Goal: Information Seeking & Learning: Learn about a topic

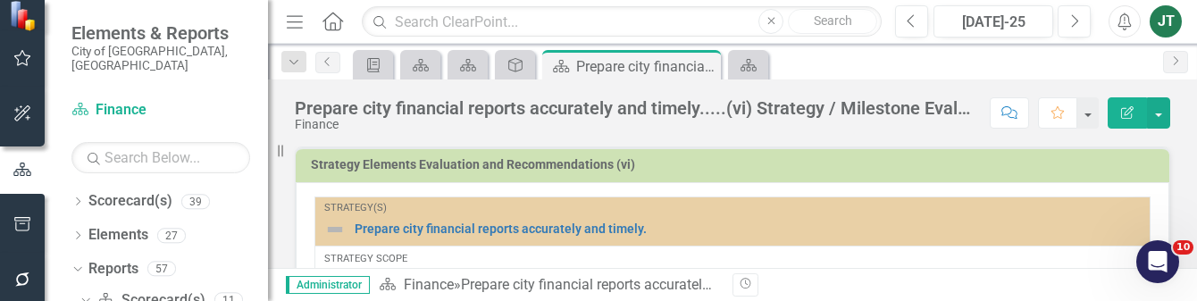
scroll to position [95, 0]
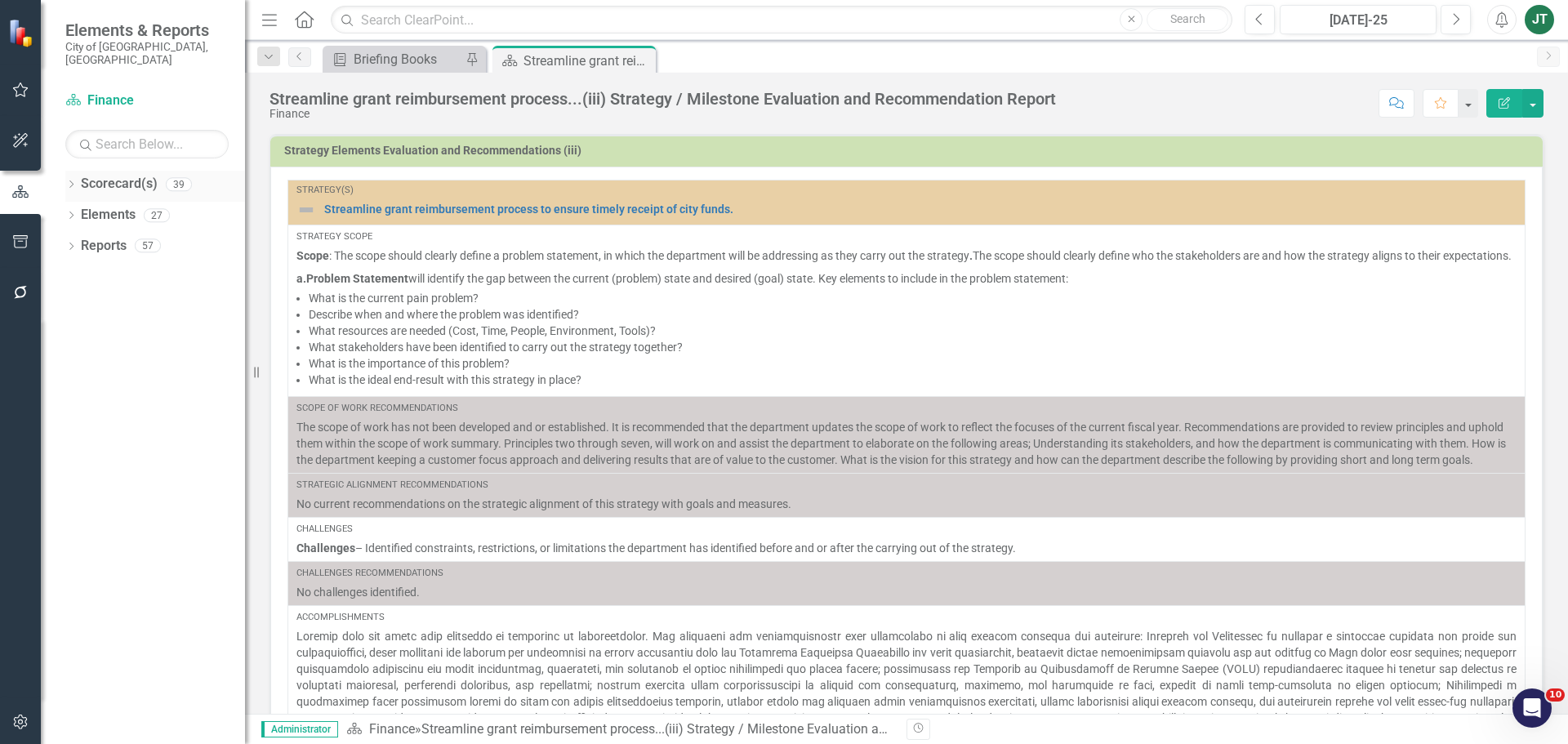
click at [71, 180] on icon at bounding box center [71, 184] width 4 height 7
click at [82, 240] on icon "Dropdown" at bounding box center [79, 245] width 12 height 10
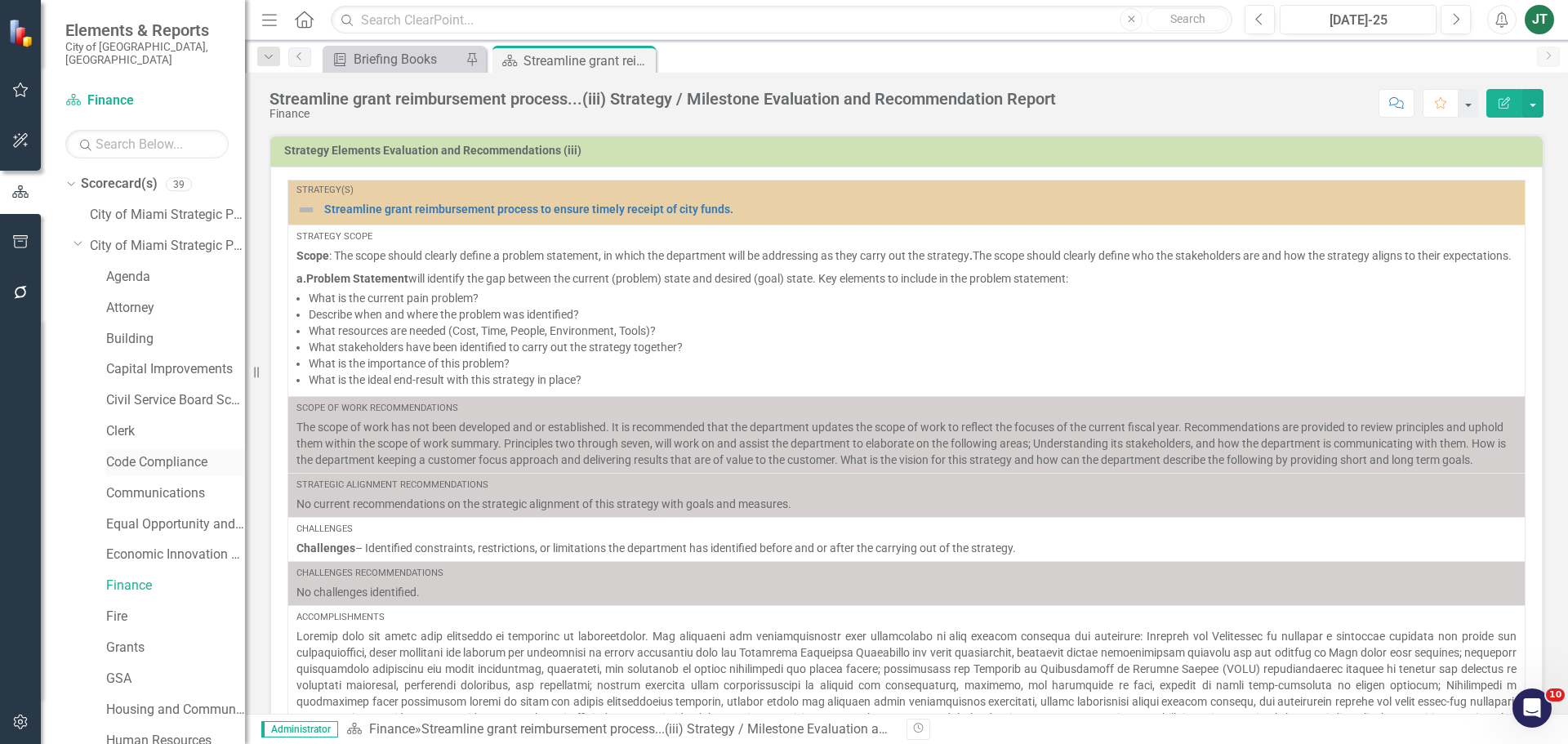
click at [134, 453] on link "Code Compliance" at bounding box center [176, 462] width 139 height 19
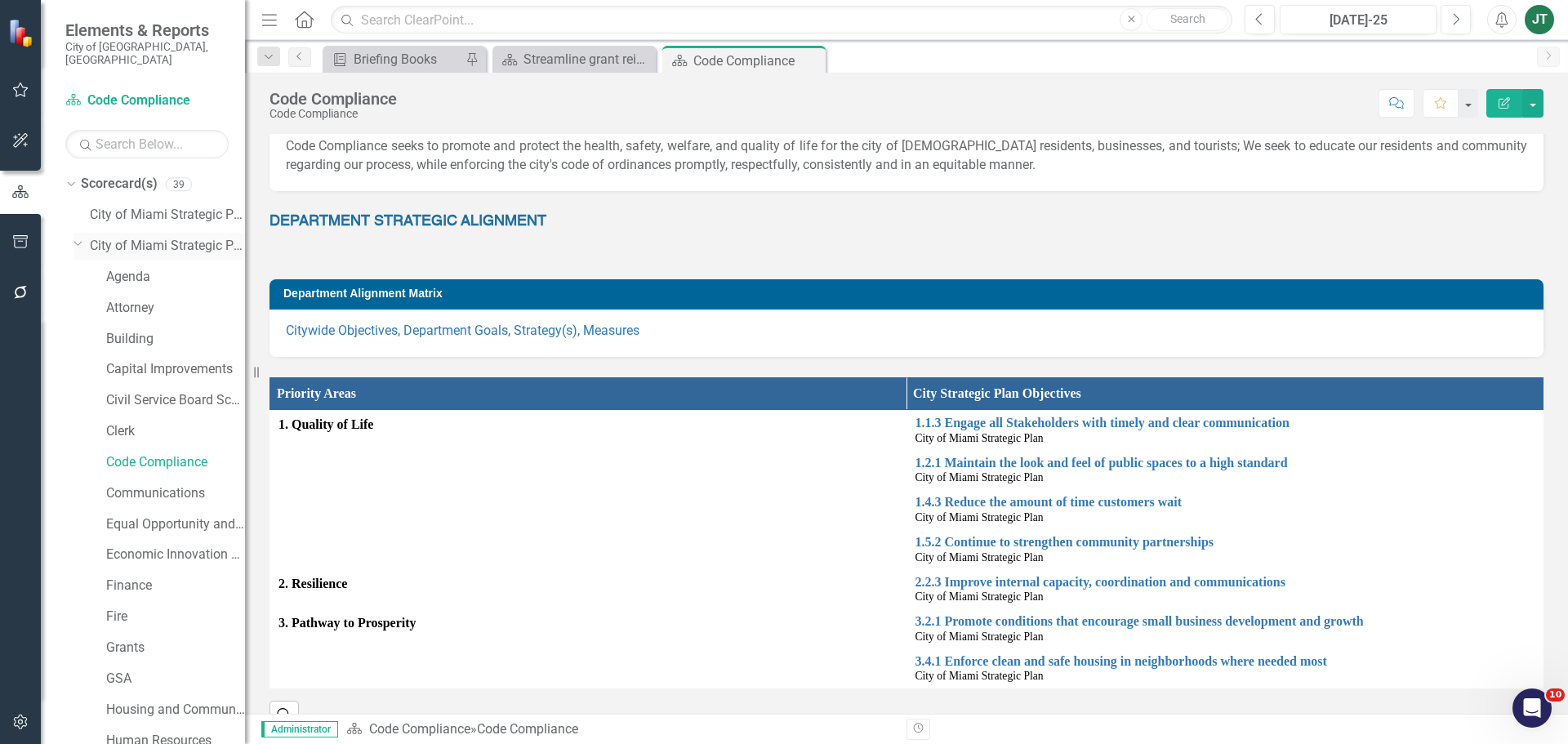
click at [80, 237] on icon "Dropdown" at bounding box center [78, 242] width 10 height 12
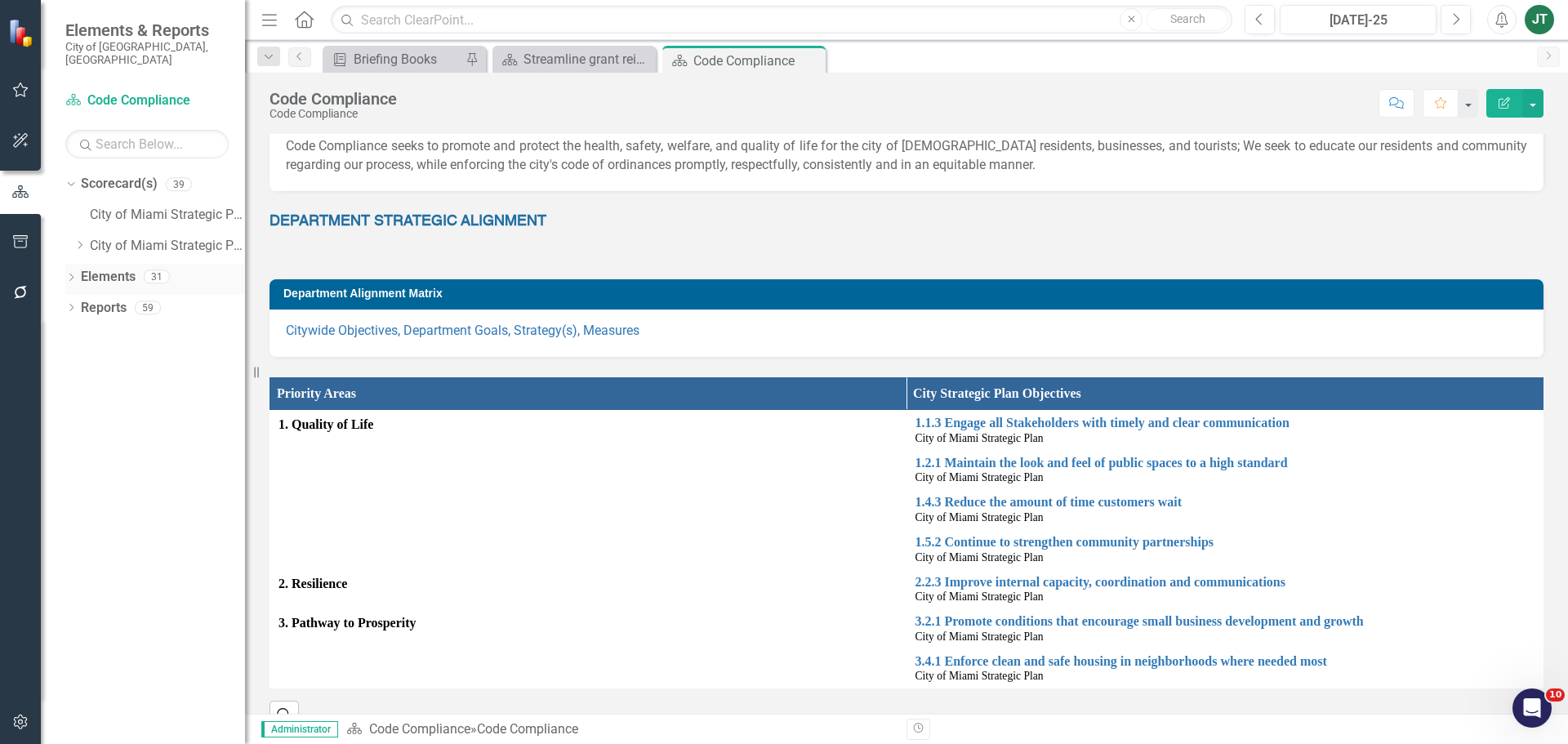
click at [107, 268] on link "Elements" at bounding box center [108, 277] width 55 height 19
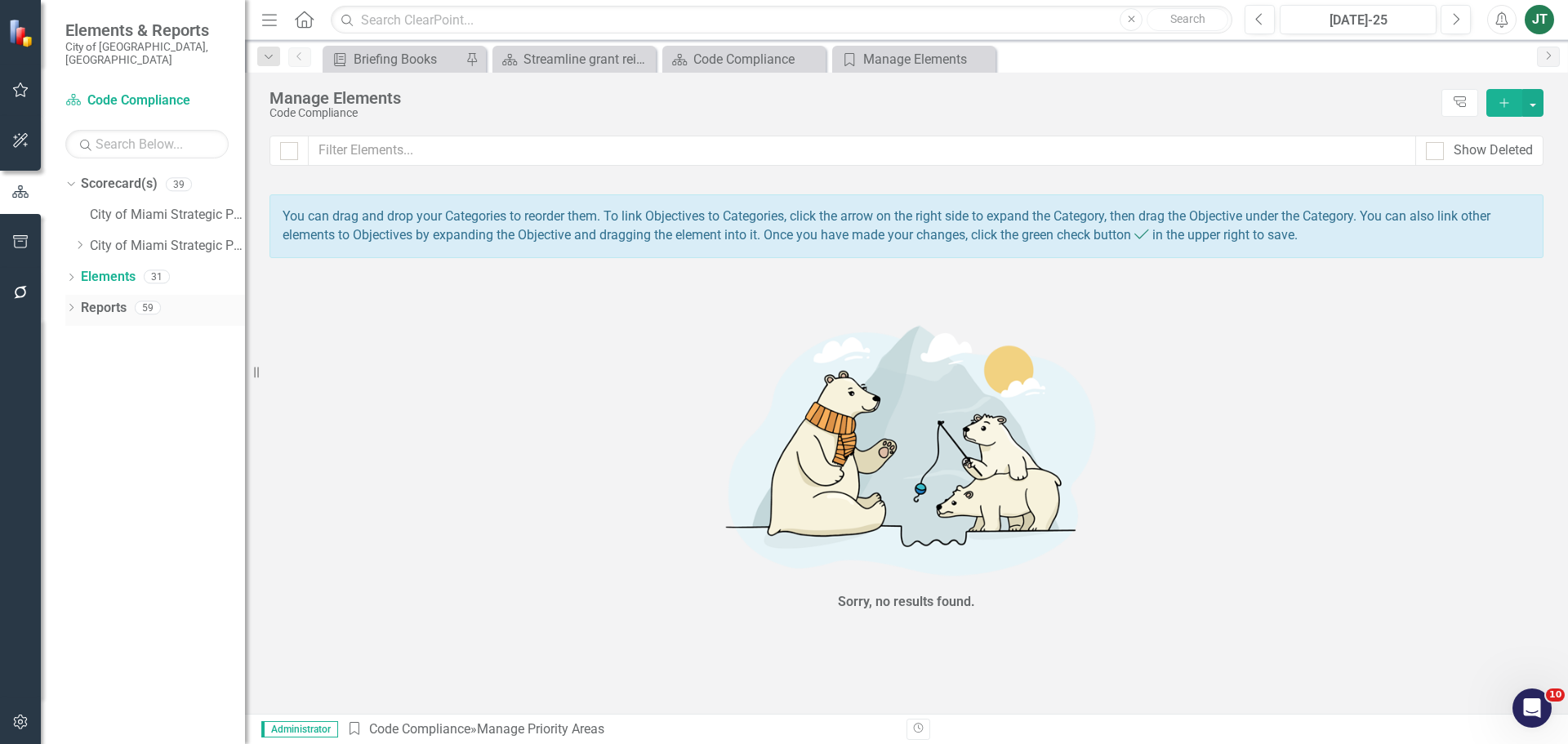
click at [105, 299] on link "Reports" at bounding box center [103, 308] width 46 height 19
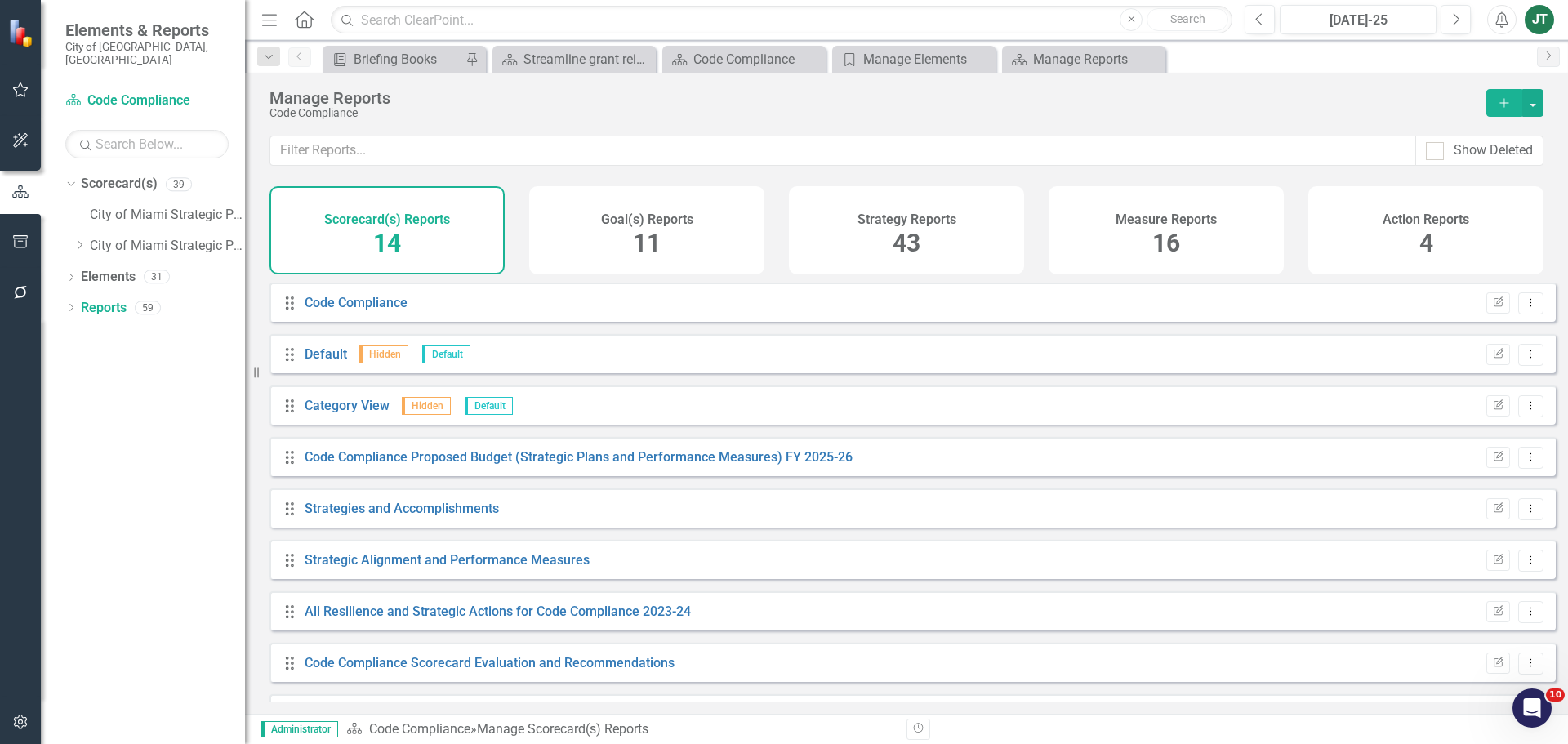
click at [1186, 238] on div "Measure Reports 16" at bounding box center [1166, 230] width 235 height 88
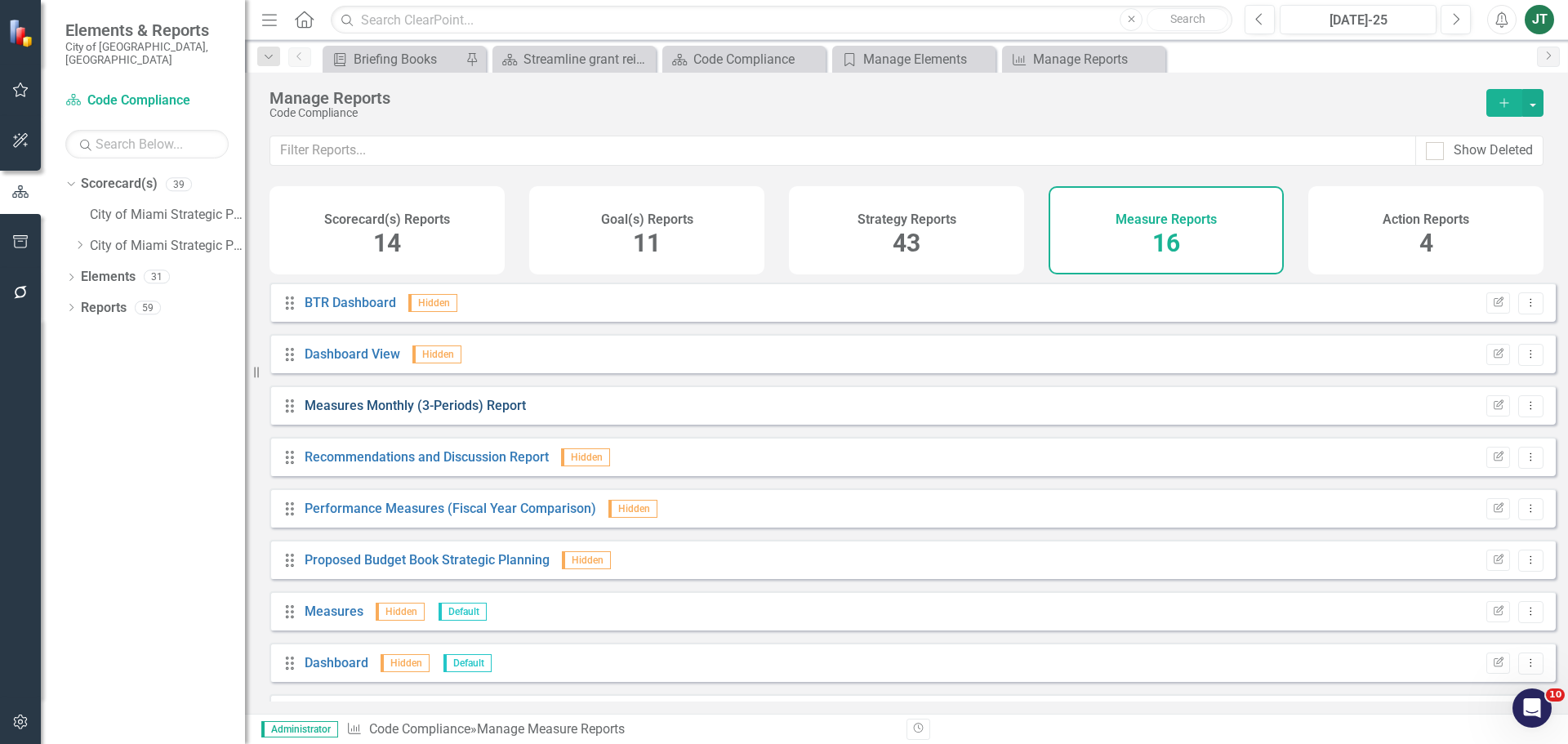
click at [382, 413] on link "Measures Monthly (3-Periods) Report" at bounding box center [415, 405] width 221 height 16
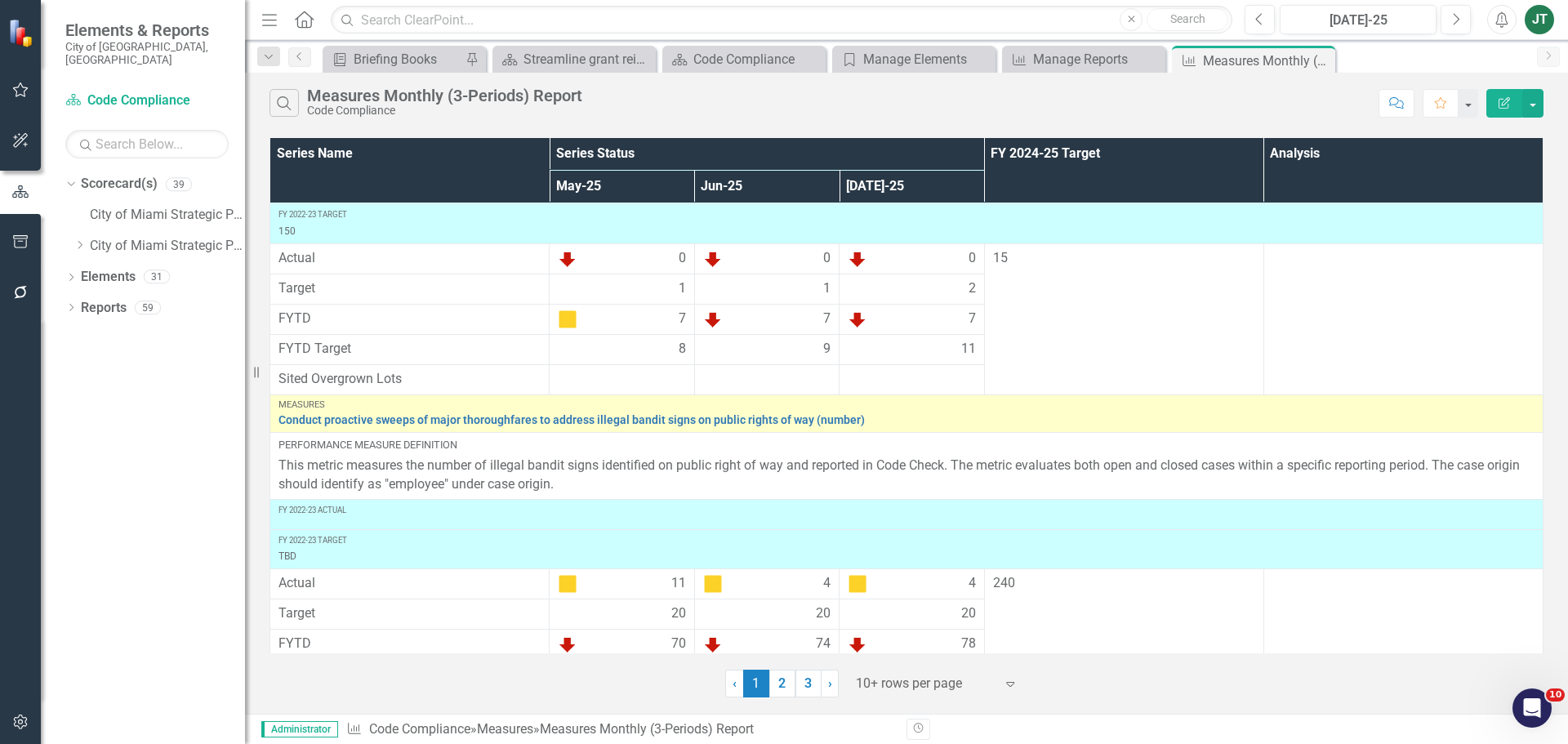
scroll to position [898, 0]
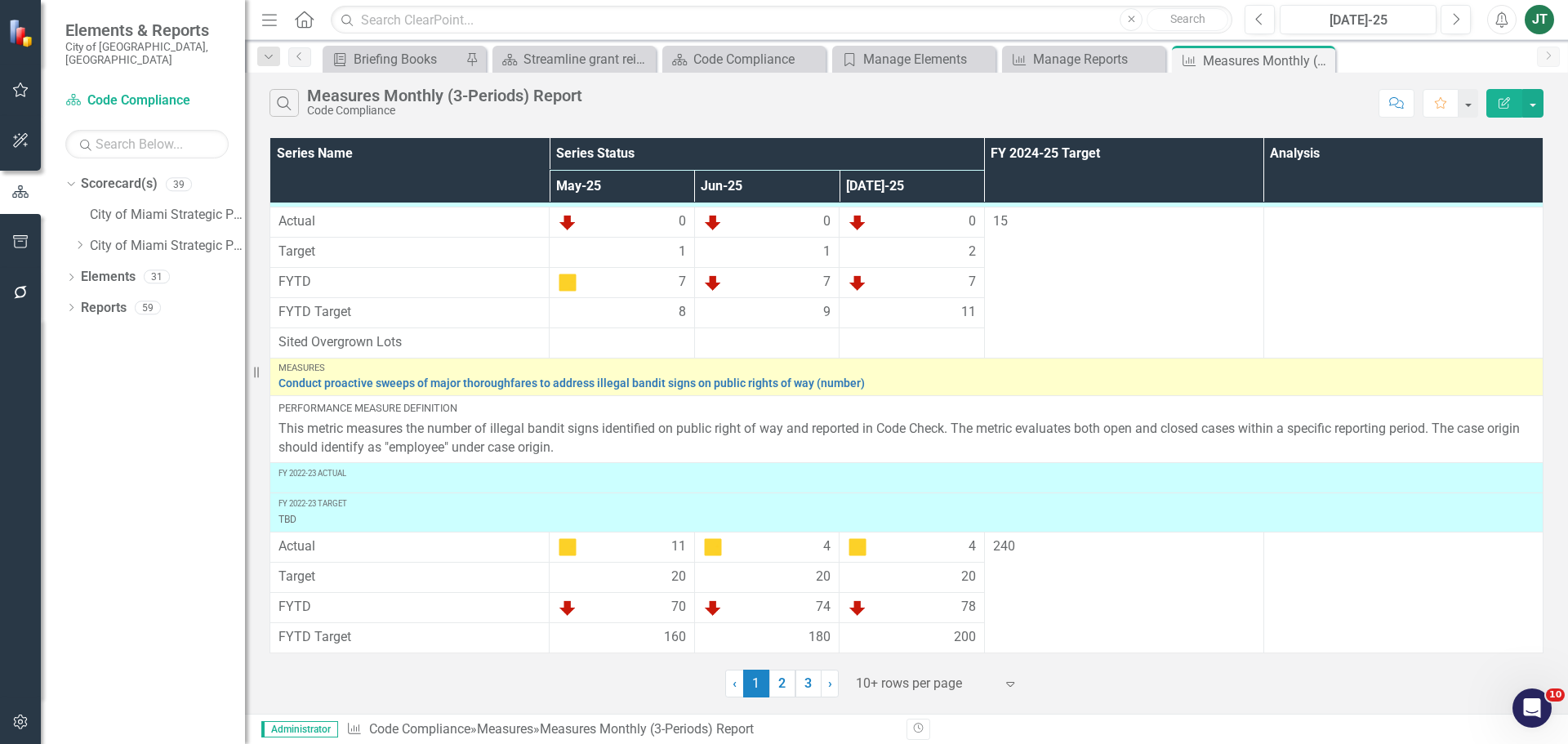
click at [915, 691] on div at bounding box center [925, 684] width 139 height 22
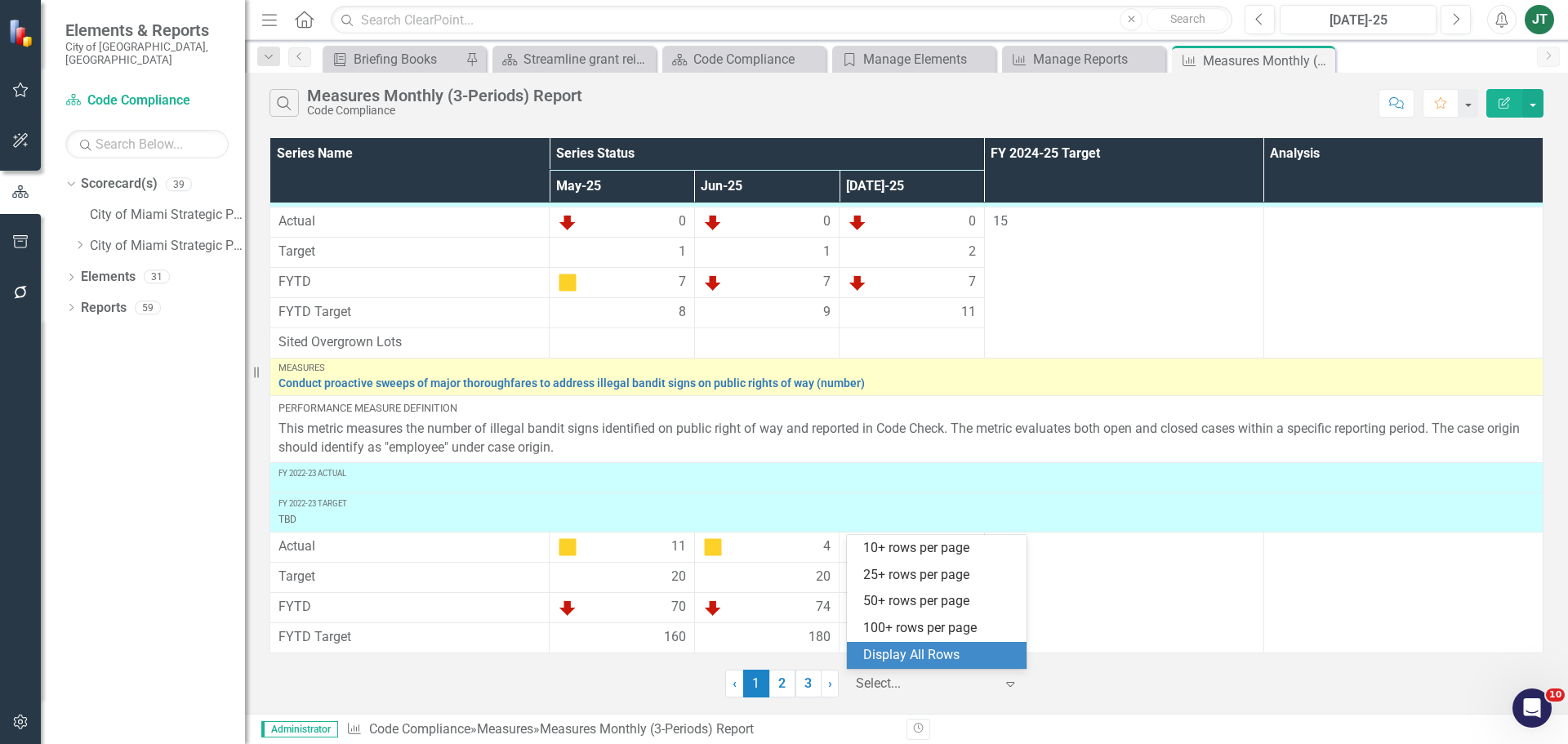
click at [935, 652] on div "Display All Rows" at bounding box center [940, 655] width 154 height 19
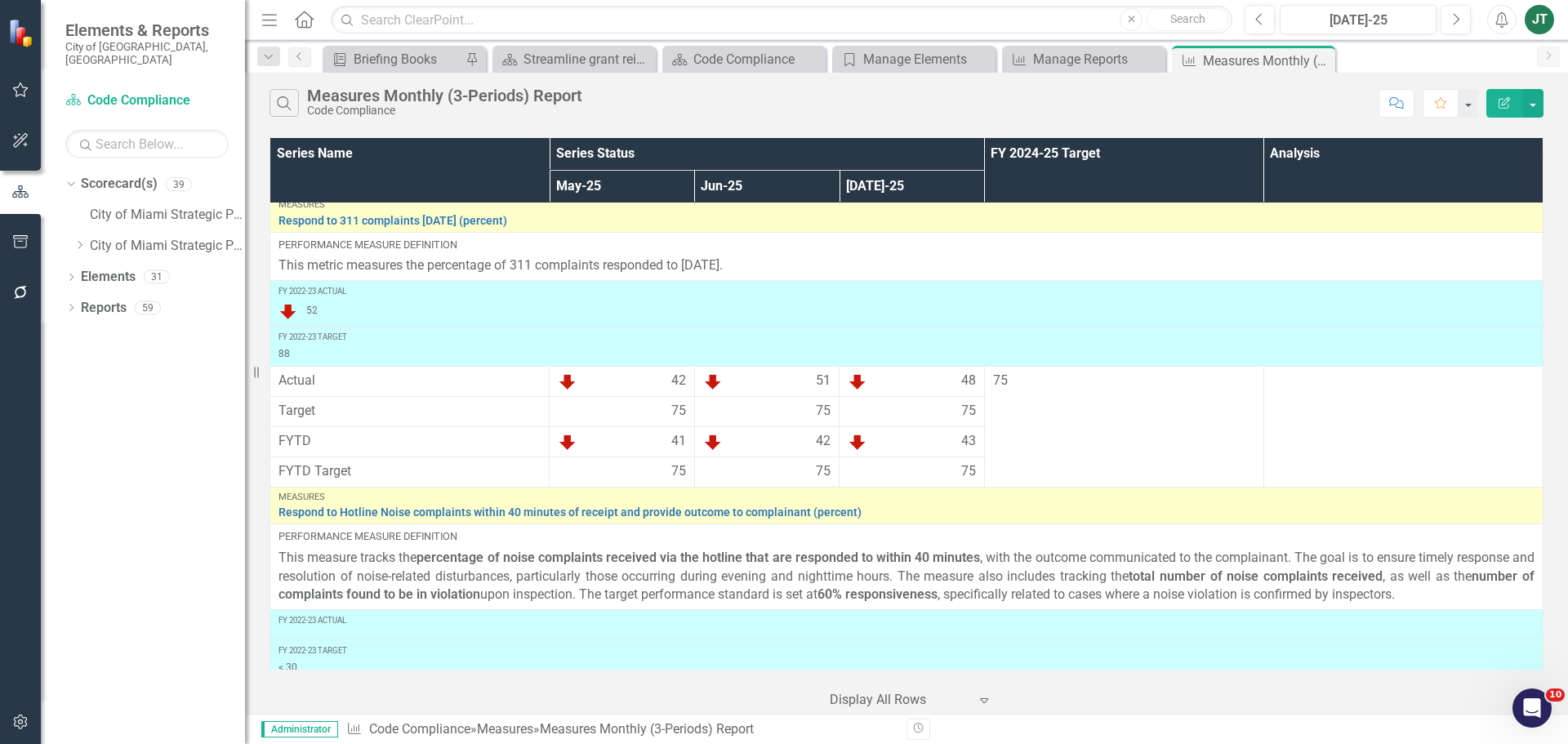
scroll to position [0, 0]
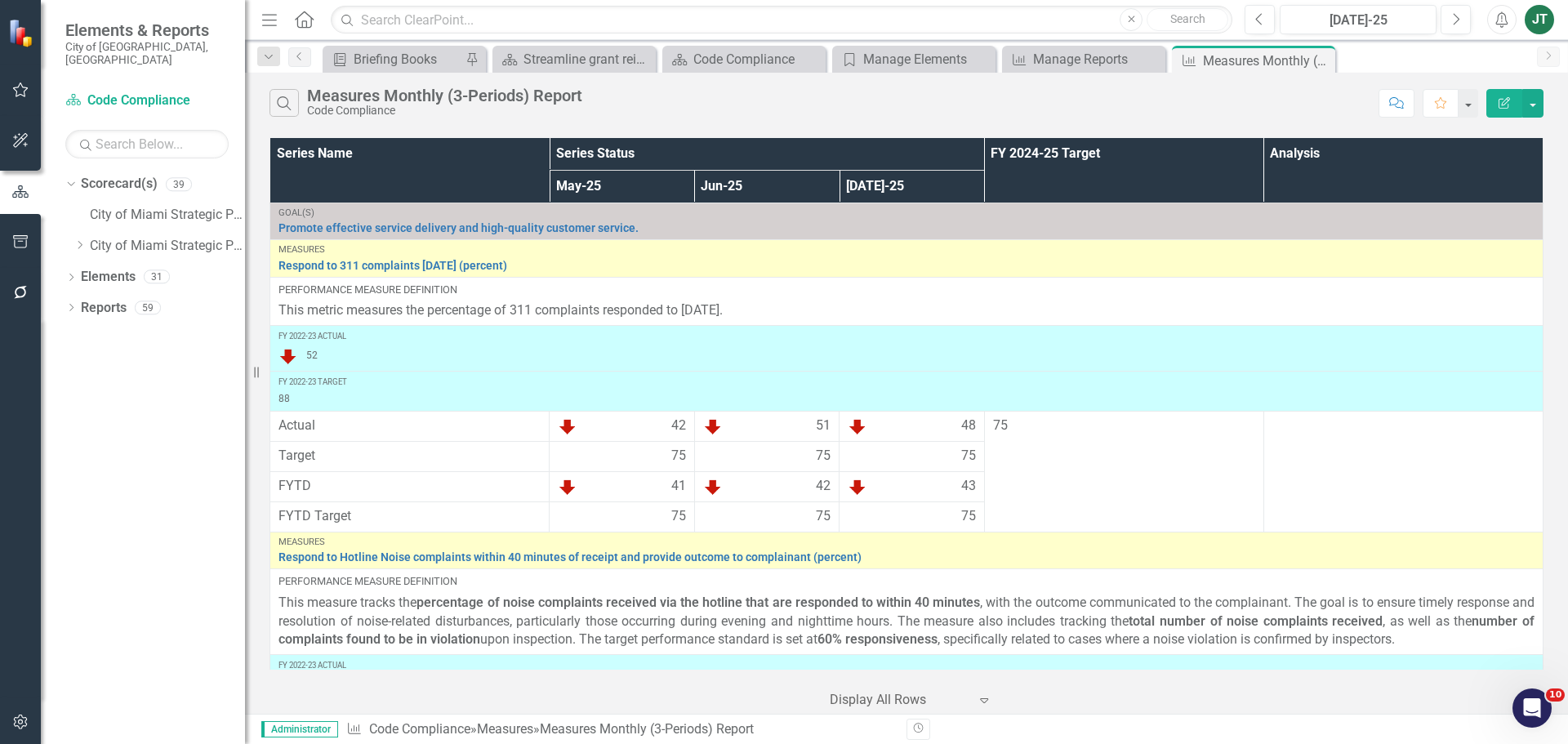
click at [1516, 100] on button "Edit Report" at bounding box center [1504, 102] width 36 height 28
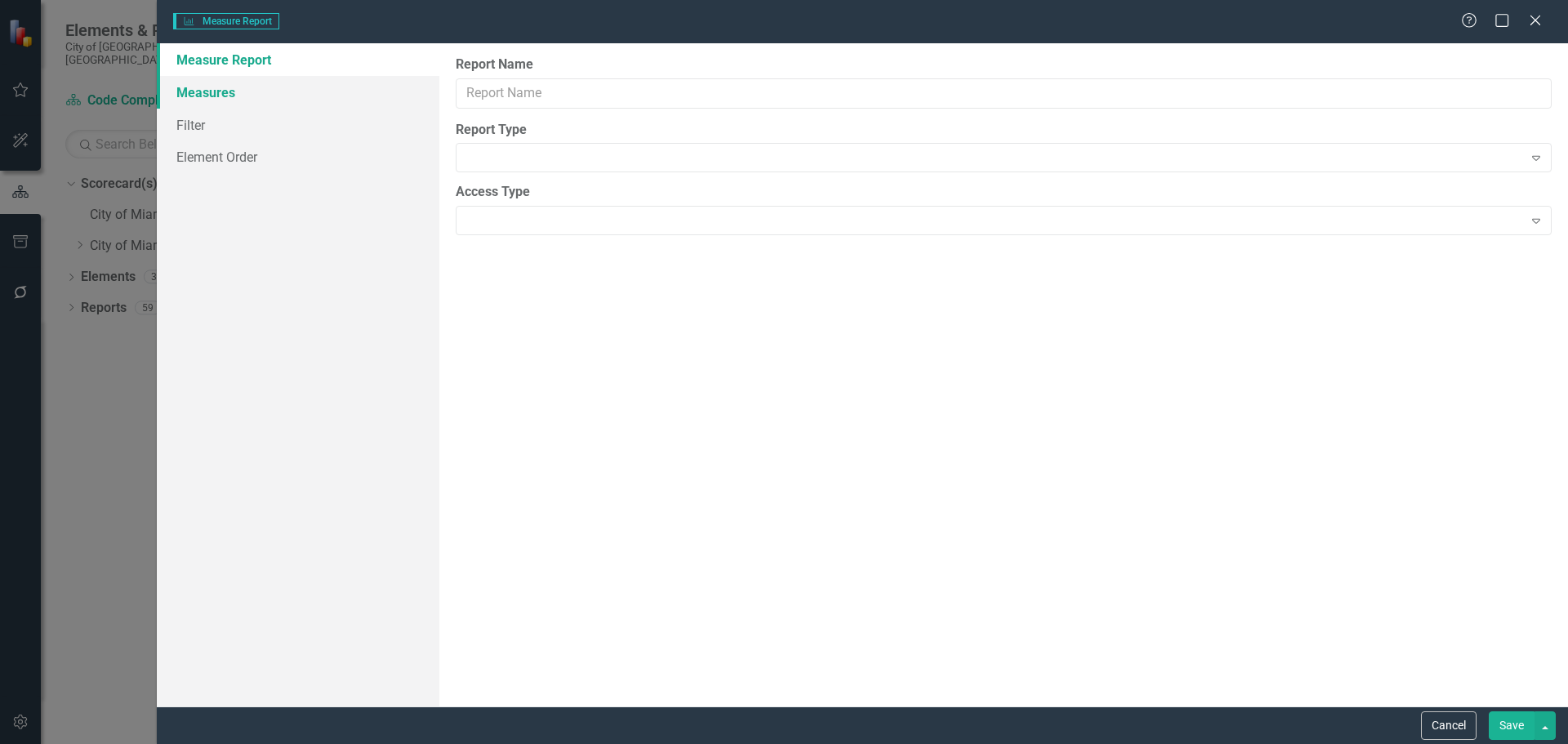
click at [190, 92] on link "Measures" at bounding box center [298, 92] width 283 height 33
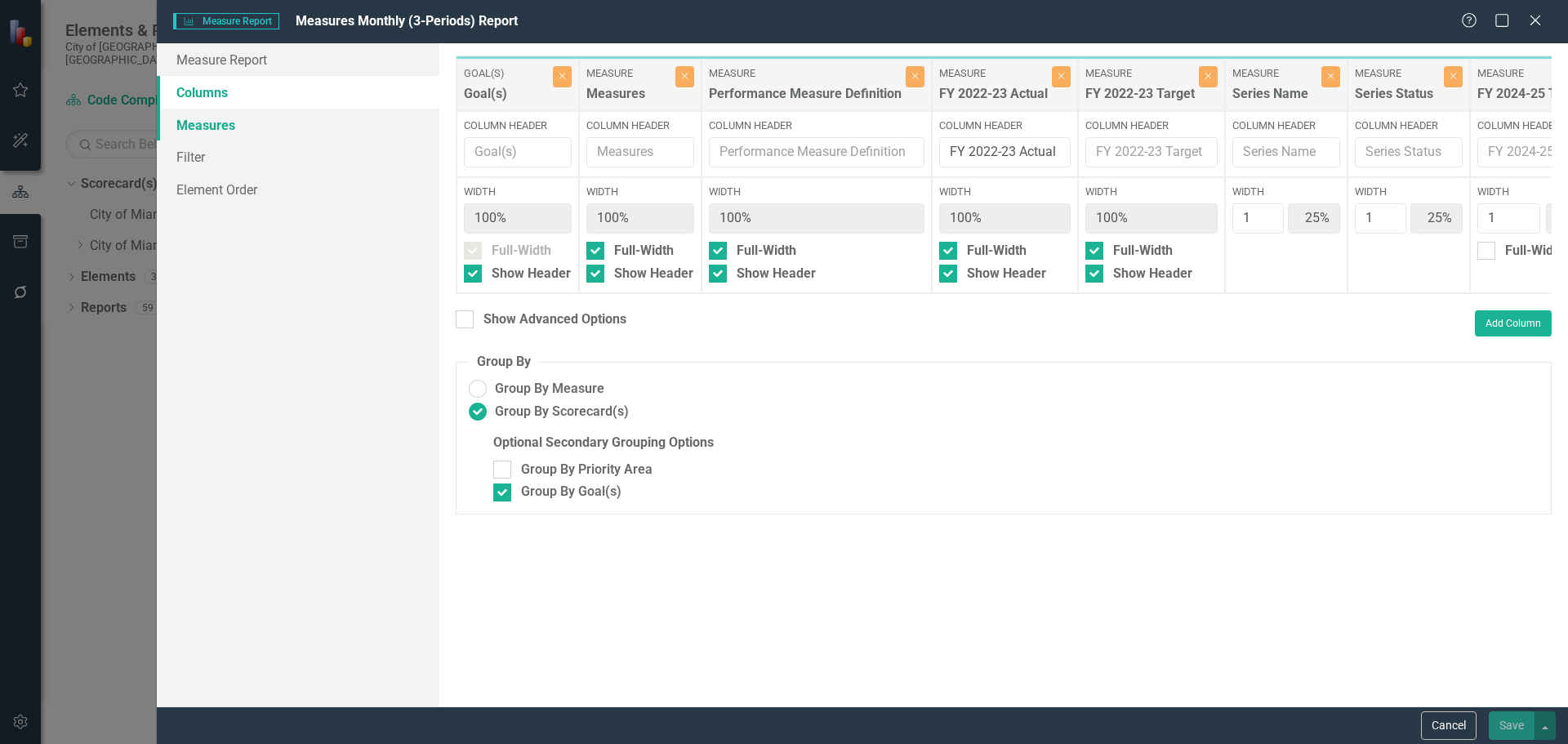
click at [219, 128] on link "Measures" at bounding box center [298, 125] width 283 height 33
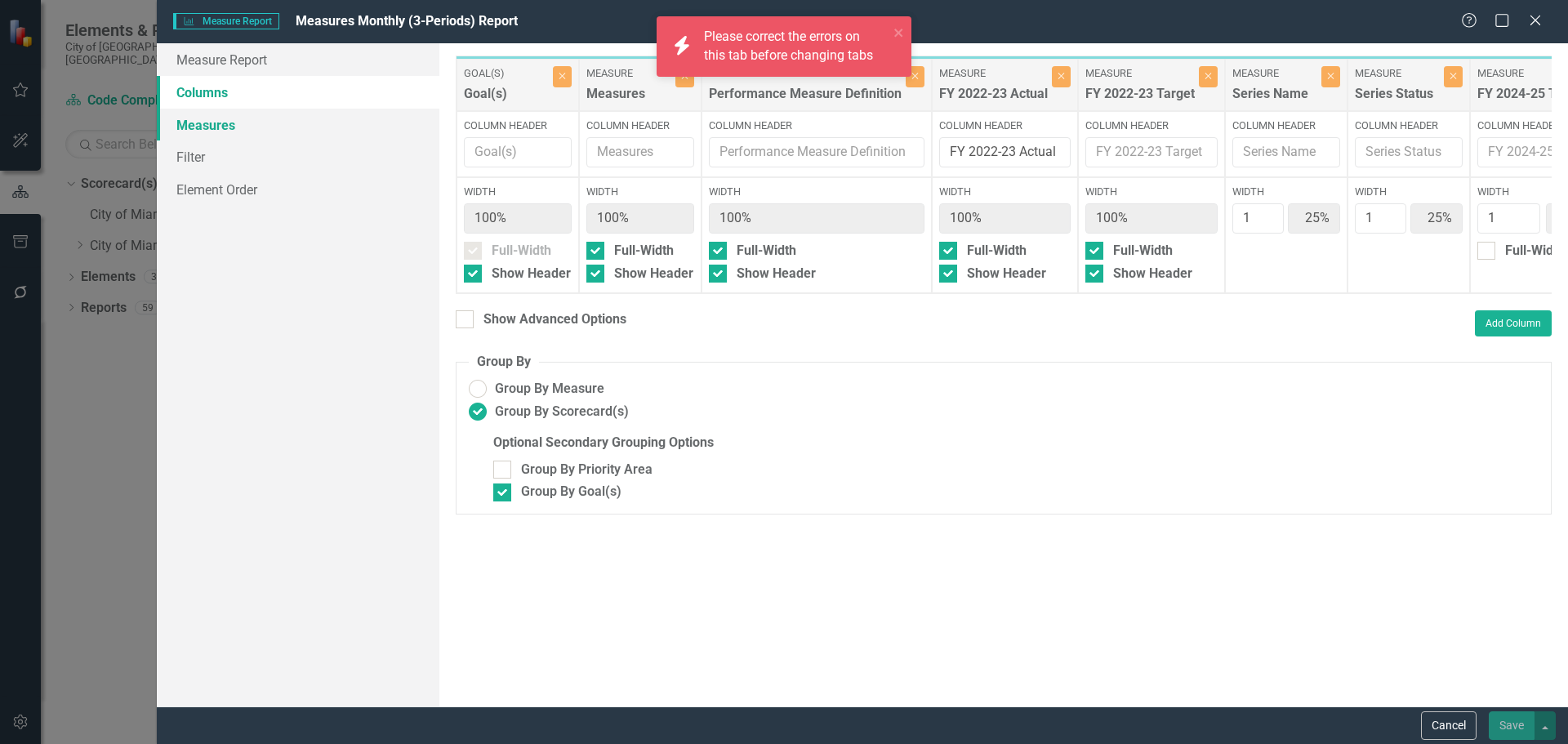
click at [229, 122] on link "Measures" at bounding box center [298, 125] width 283 height 33
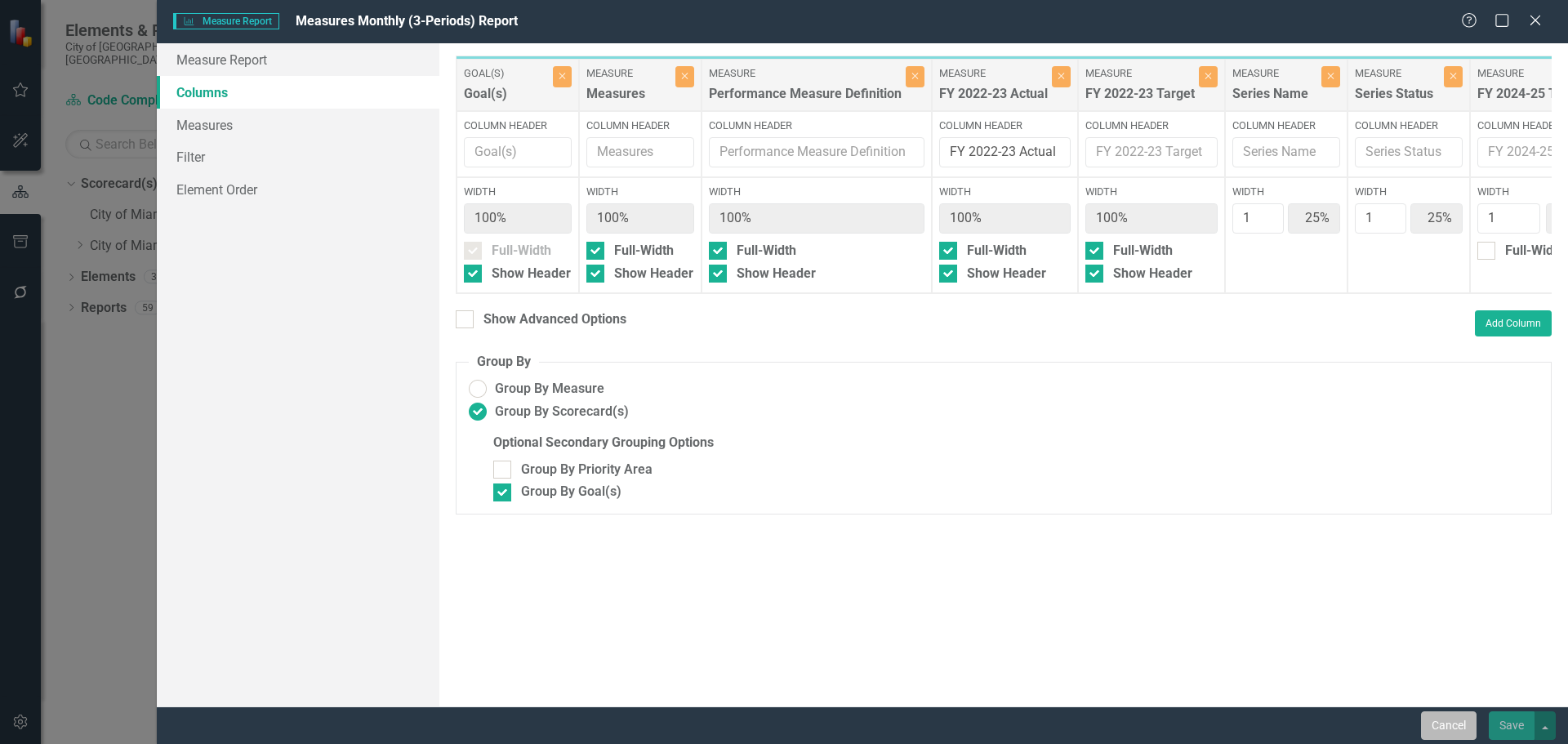
click at [1445, 722] on button "Cancel" at bounding box center [1449, 725] width 56 height 28
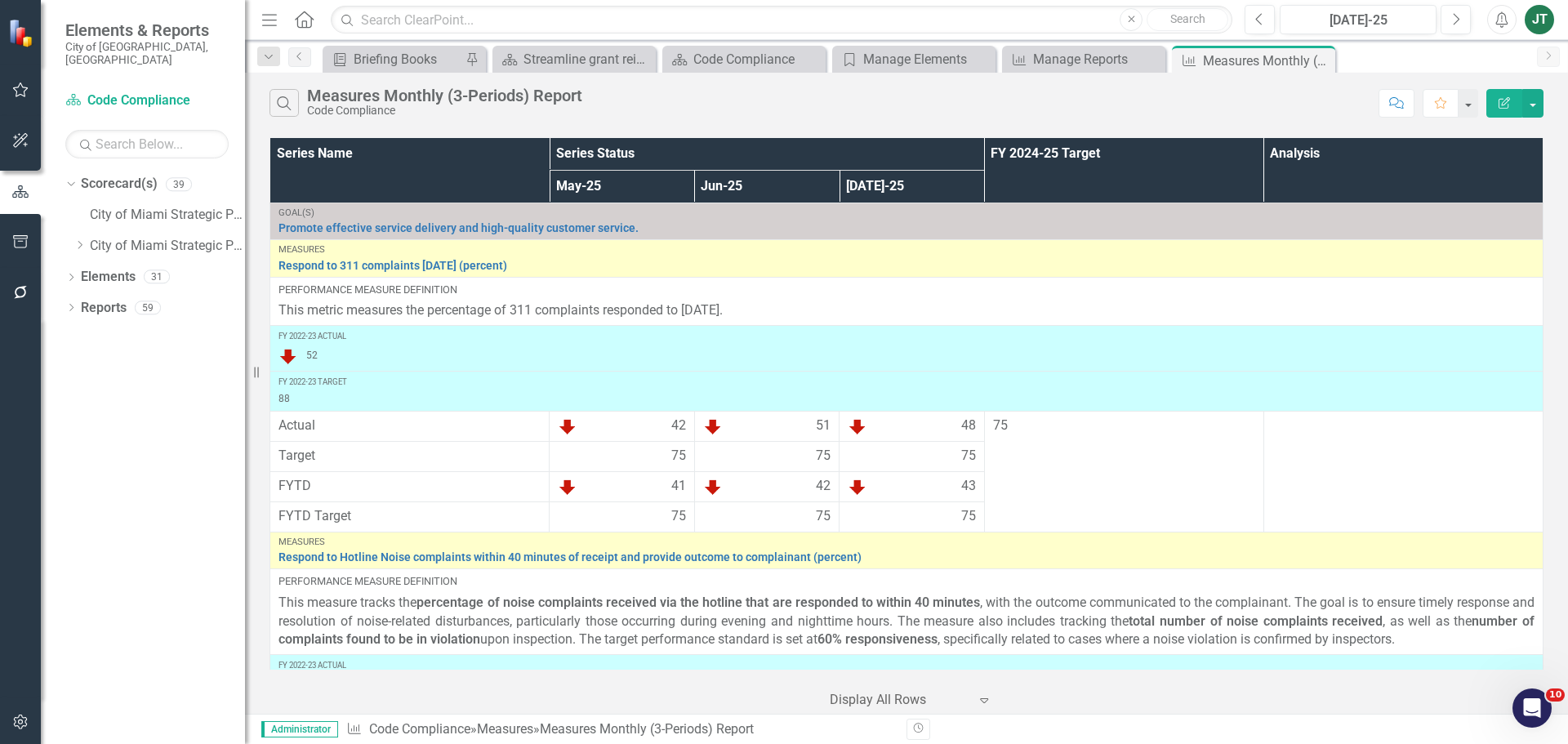
click at [1499, 101] on icon "Edit Report" at bounding box center [1505, 102] width 15 height 12
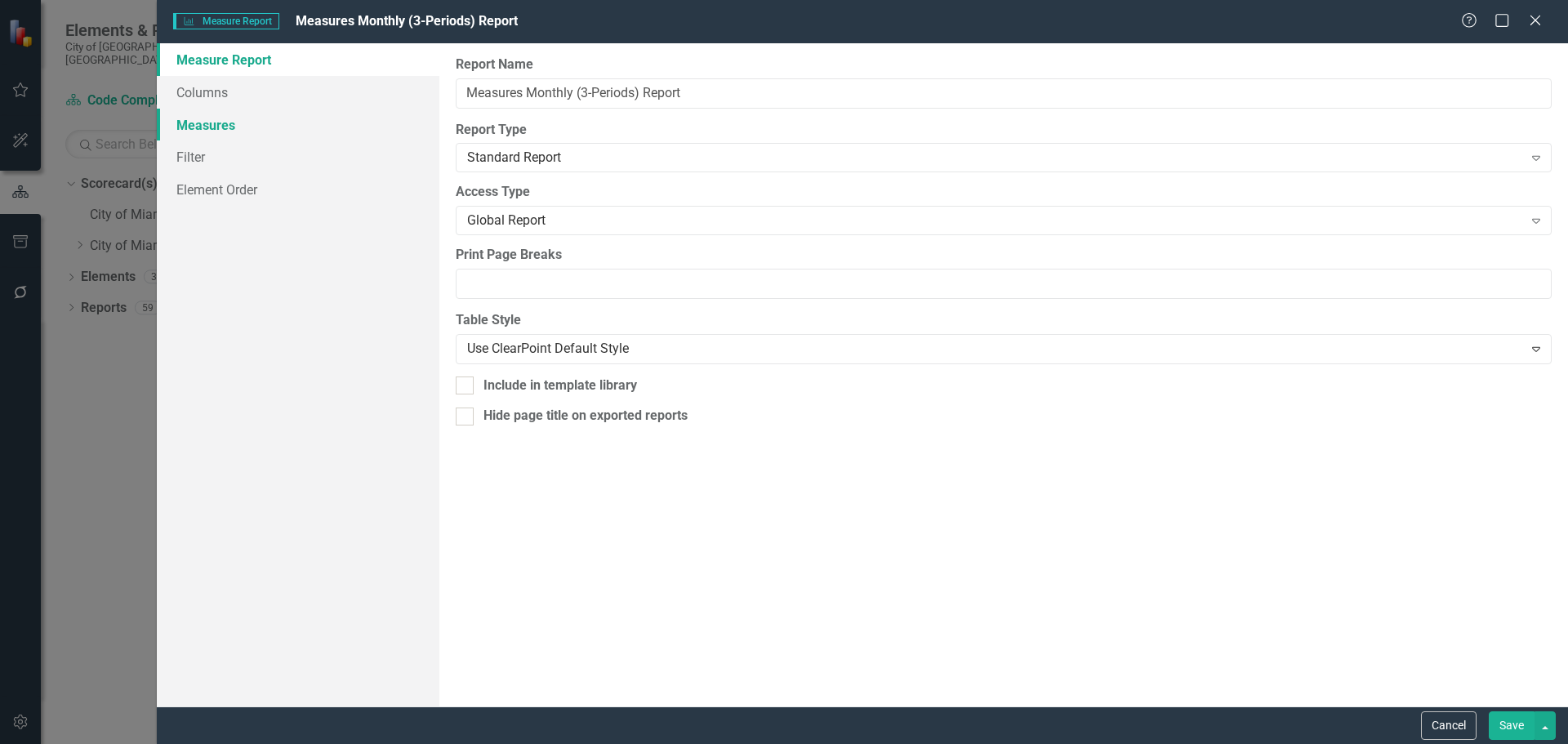
click at [224, 123] on link "Measures" at bounding box center [298, 125] width 283 height 33
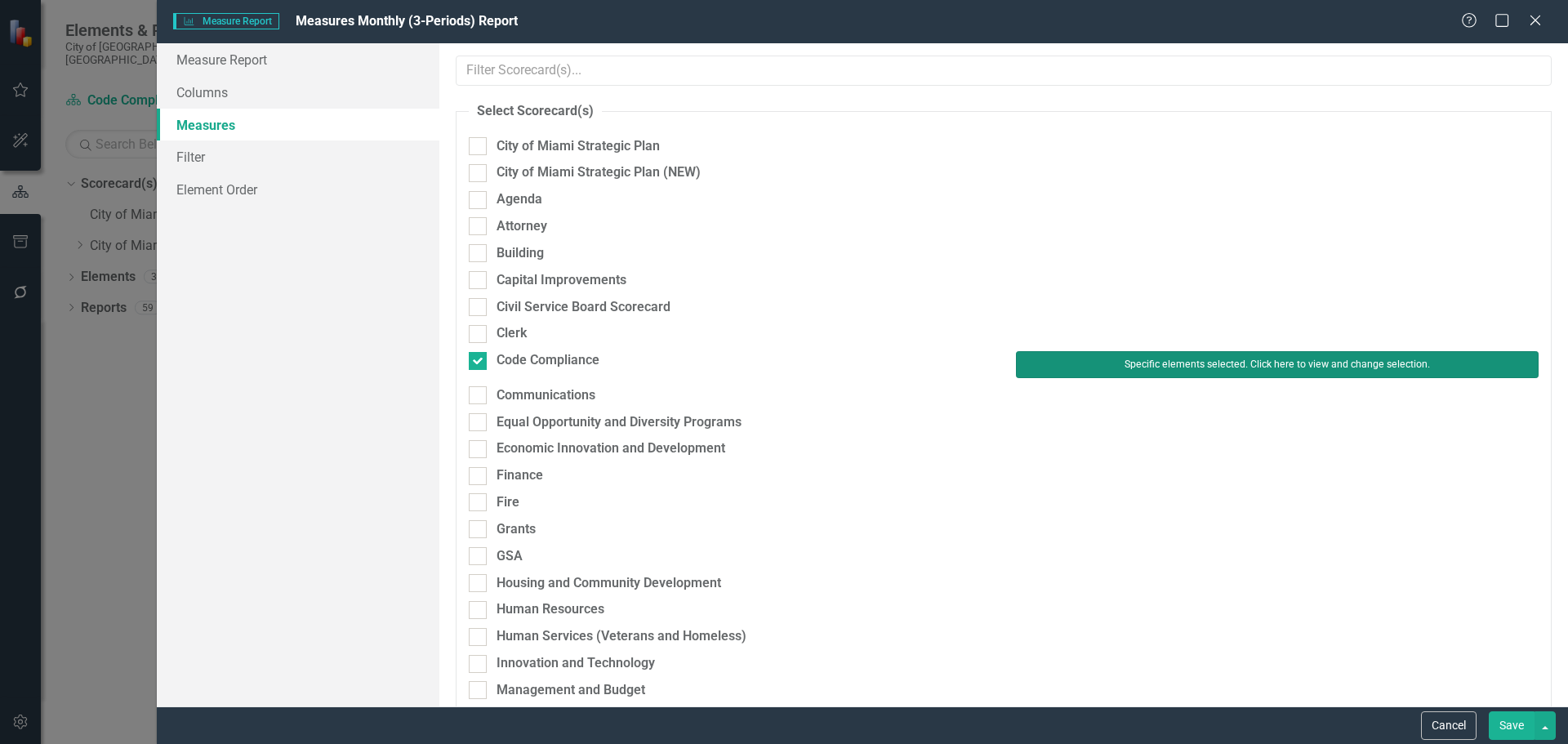
click at [1221, 374] on button "Specific elements selected. Click here to view and change selection." at bounding box center [1277, 364] width 523 height 27
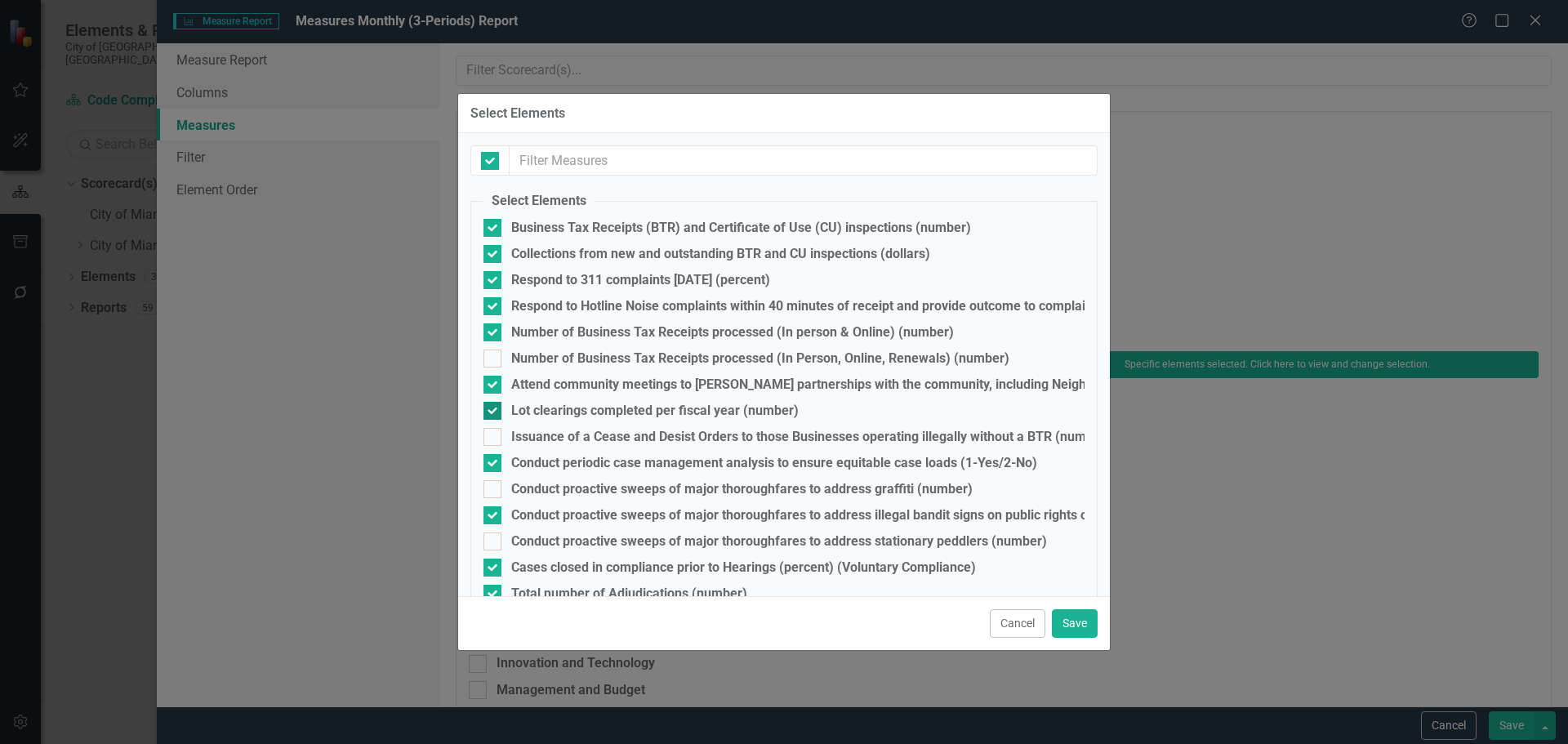
checkbox input "false"
click at [1076, 621] on button "Save" at bounding box center [1075, 623] width 46 height 28
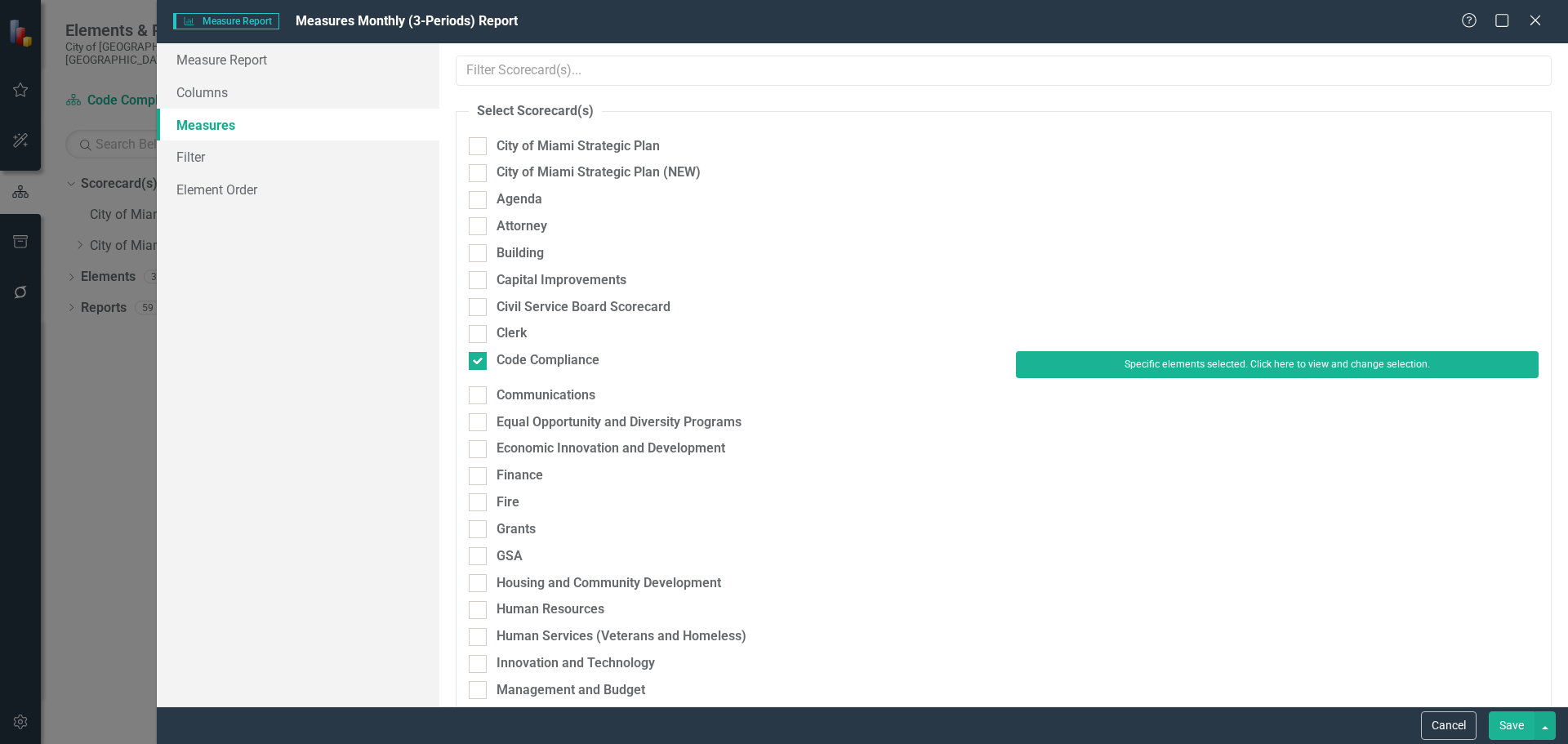
click at [1513, 725] on button "Save" at bounding box center [1512, 725] width 46 height 28
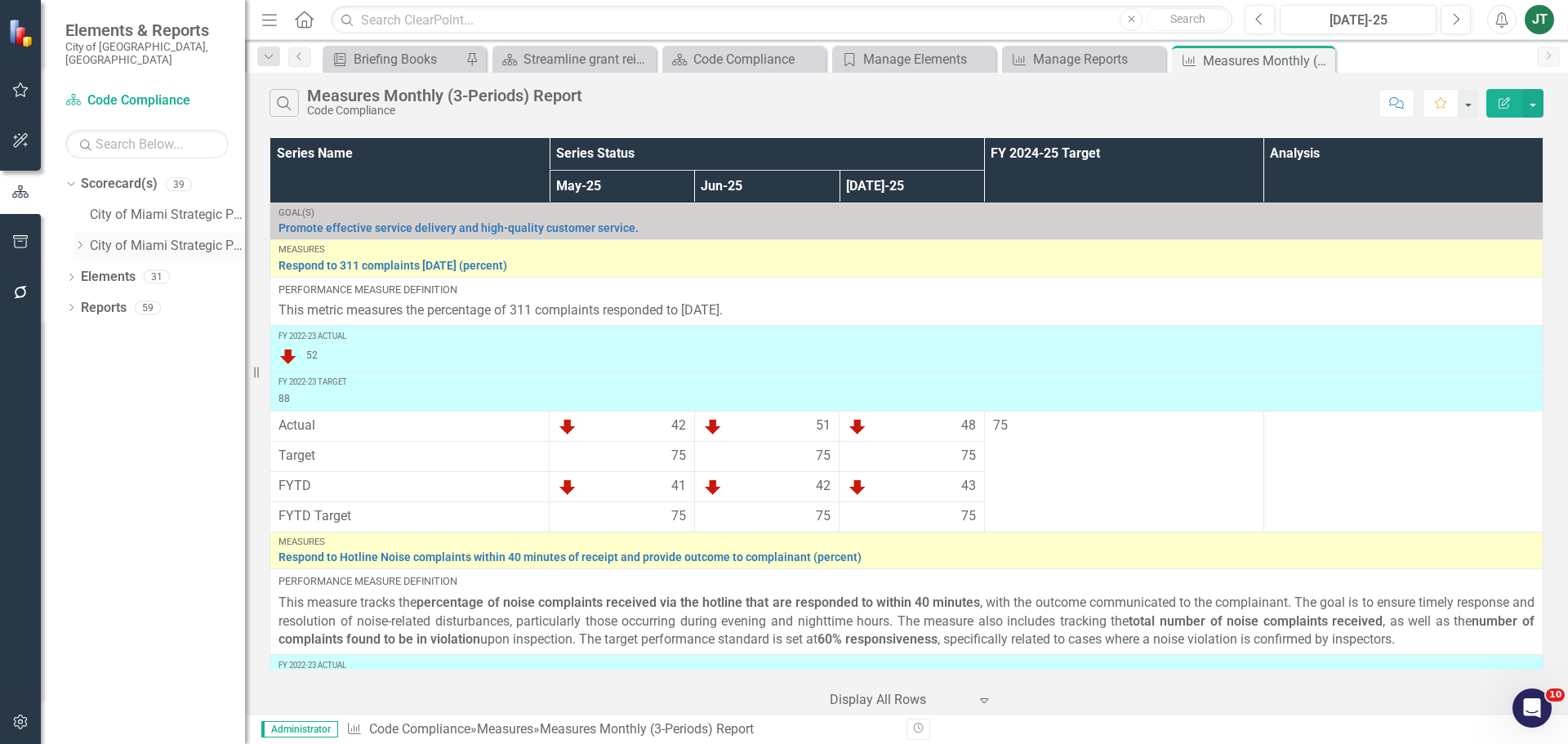
click at [80, 239] on div "Dropdown" at bounding box center [79, 246] width 12 height 14
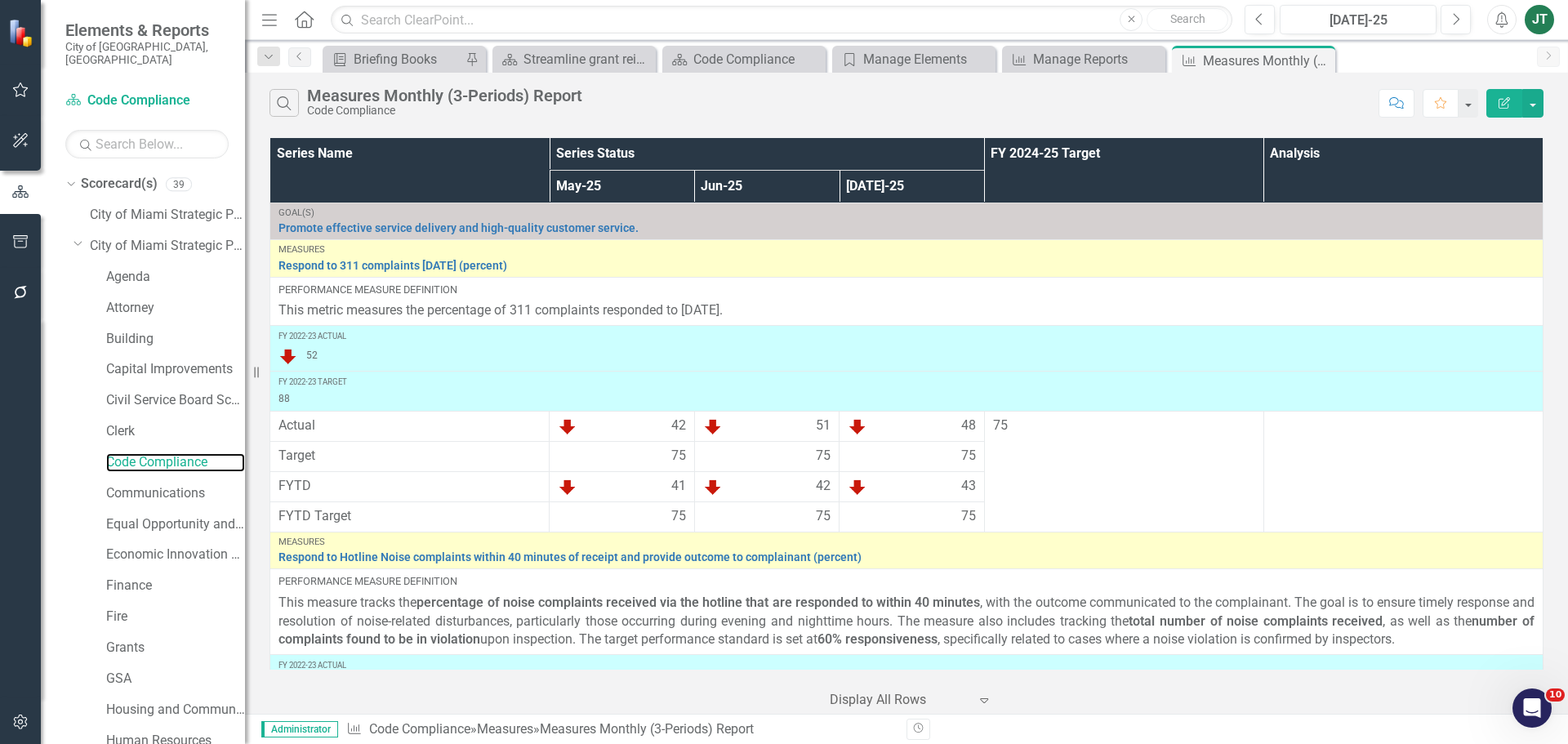
click at [129, 453] on link "Code Compliance" at bounding box center [176, 462] width 139 height 19
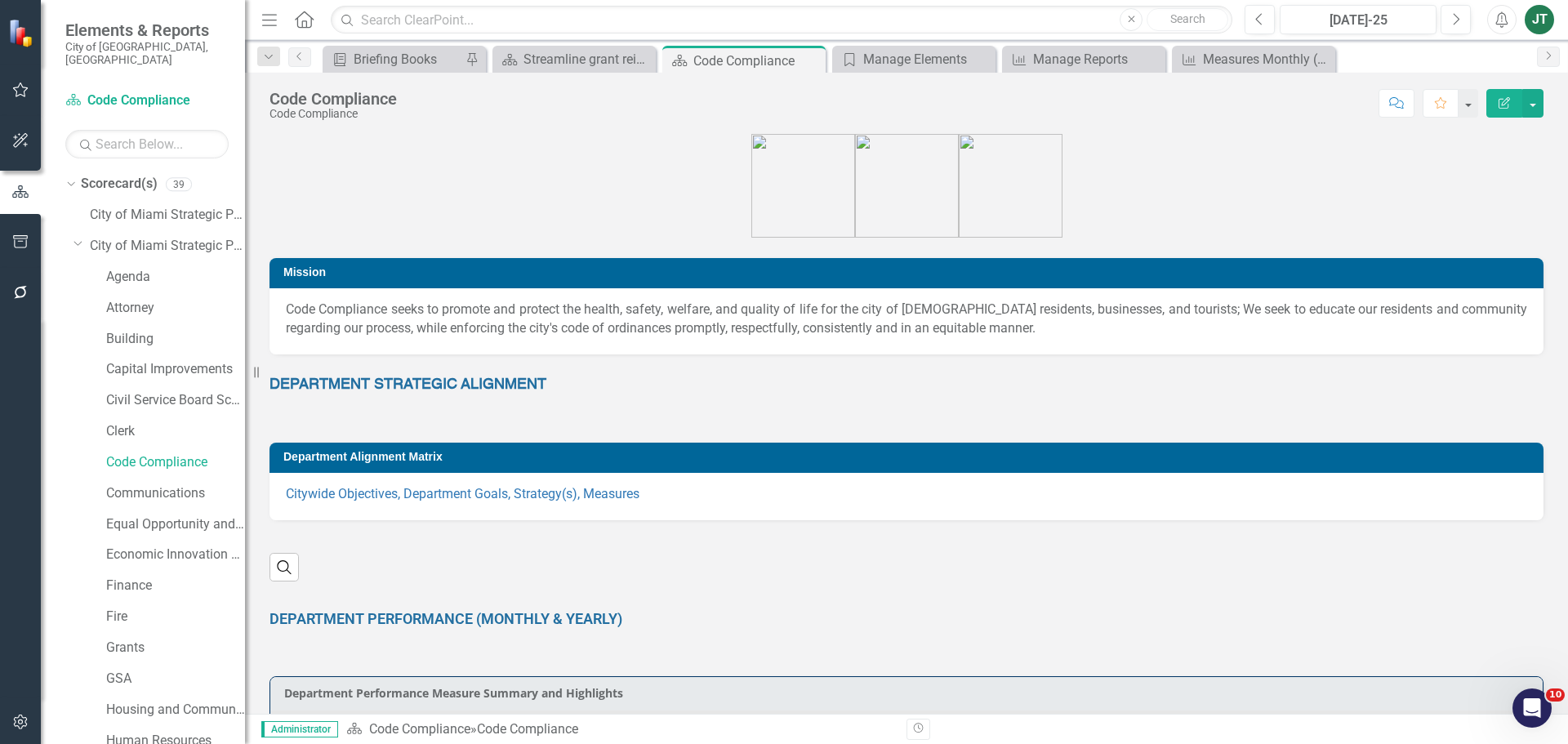
click at [73, 230] on div "Dropdown Scorecard(s) 39 City of [GEOGRAPHIC_DATA] Strategic Plan Dropdown City…" at bounding box center [155, 758] width 180 height 1174
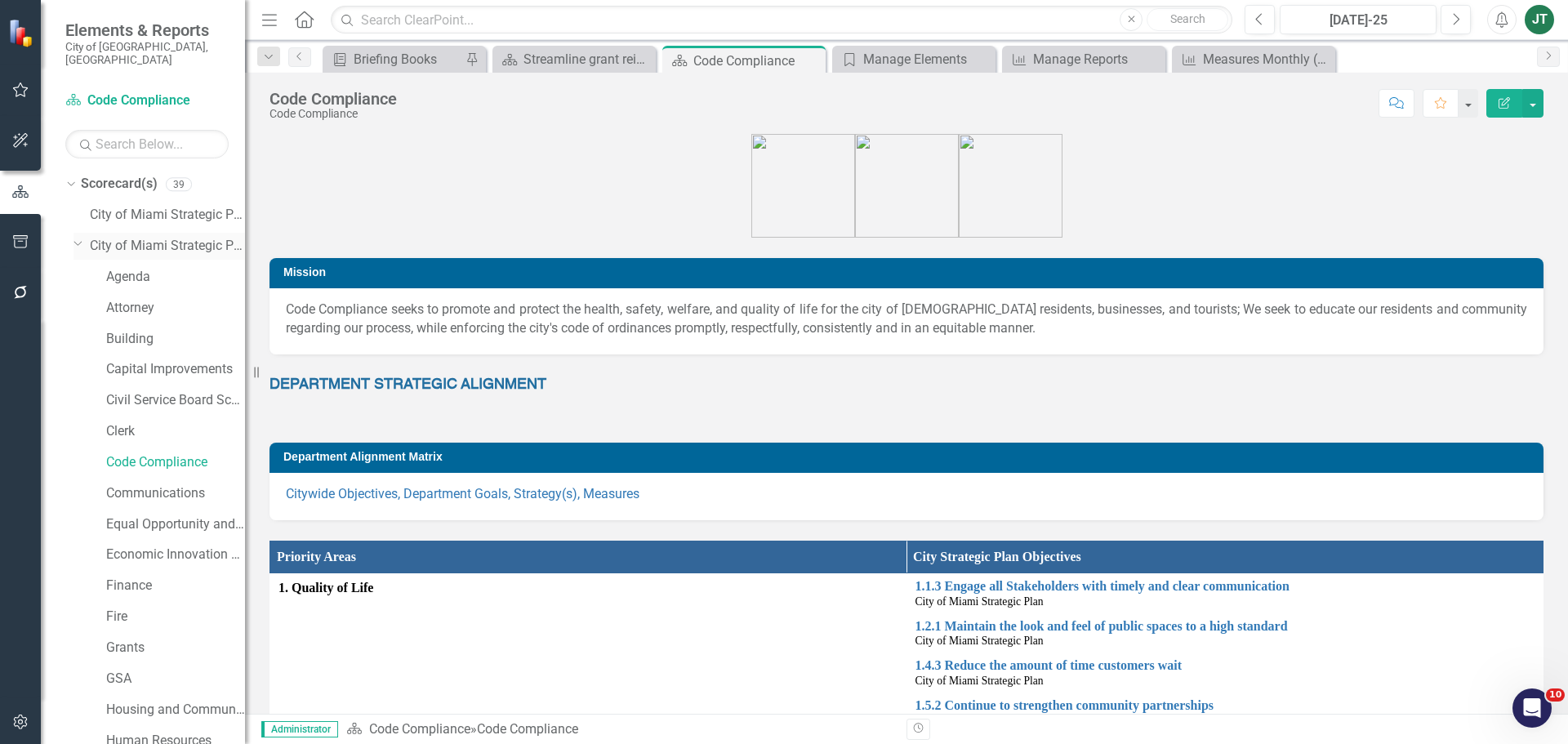
click at [78, 237] on icon "Dropdown" at bounding box center [78, 242] width 10 height 12
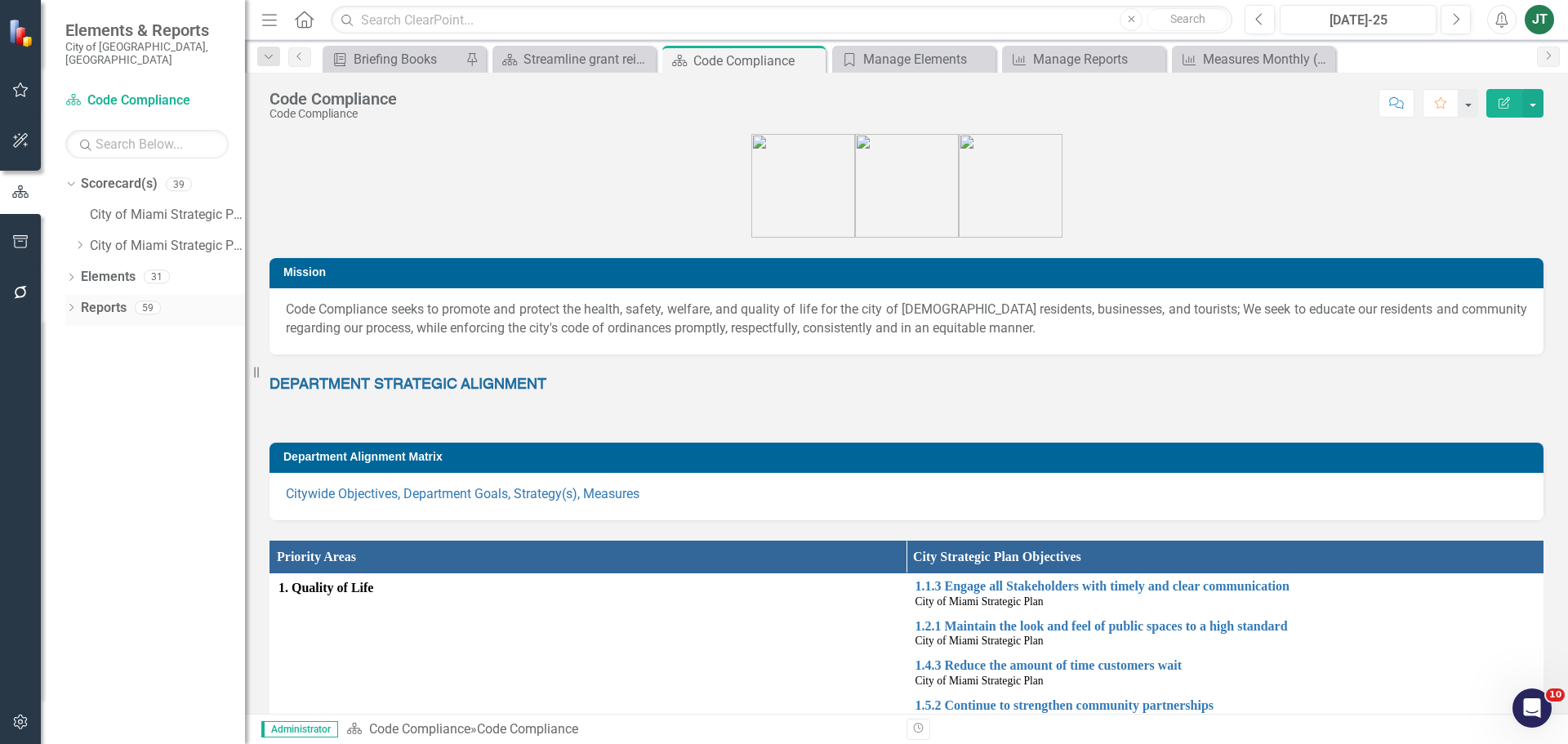
click at [99, 299] on link "Reports" at bounding box center [103, 308] width 46 height 19
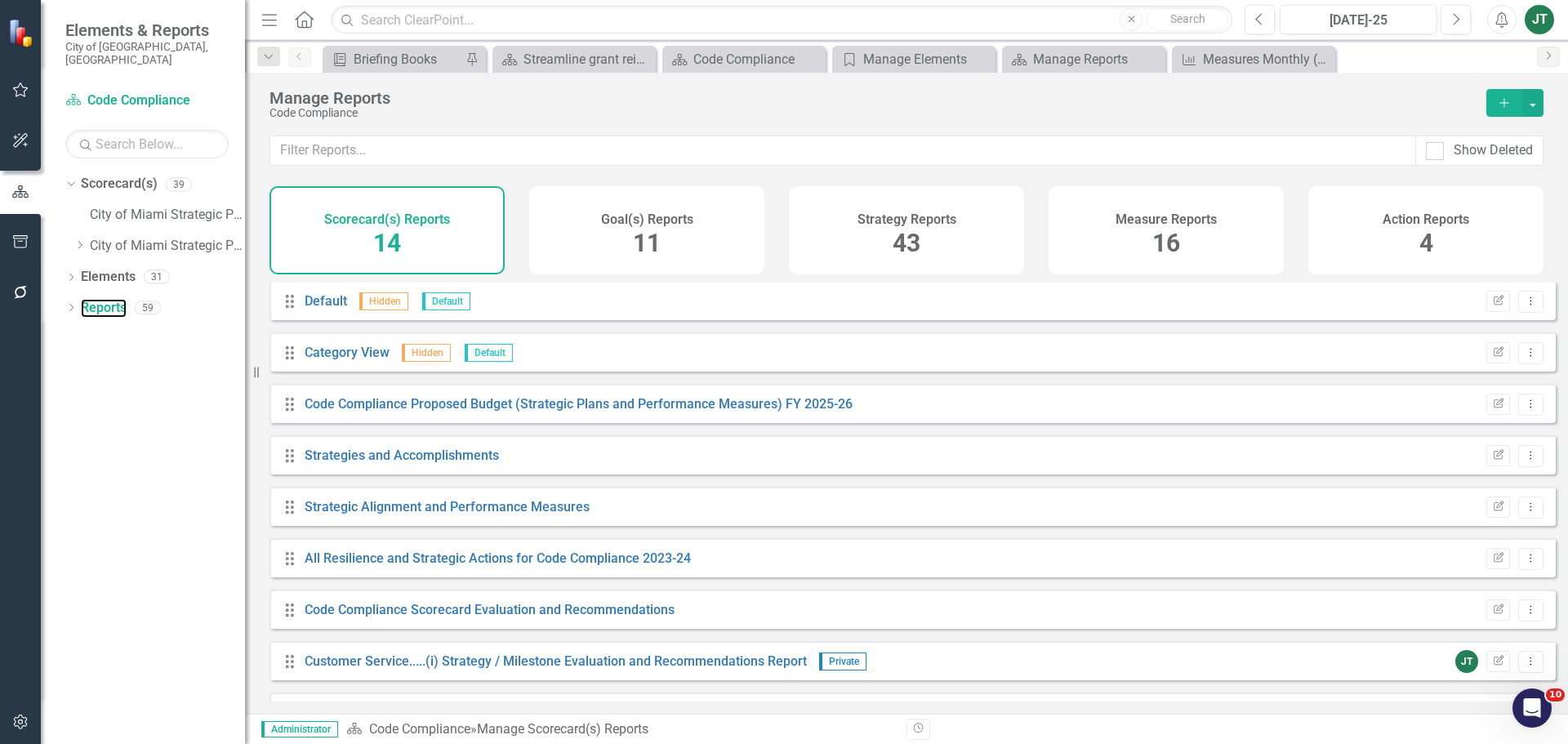
scroll to position [81, 0]
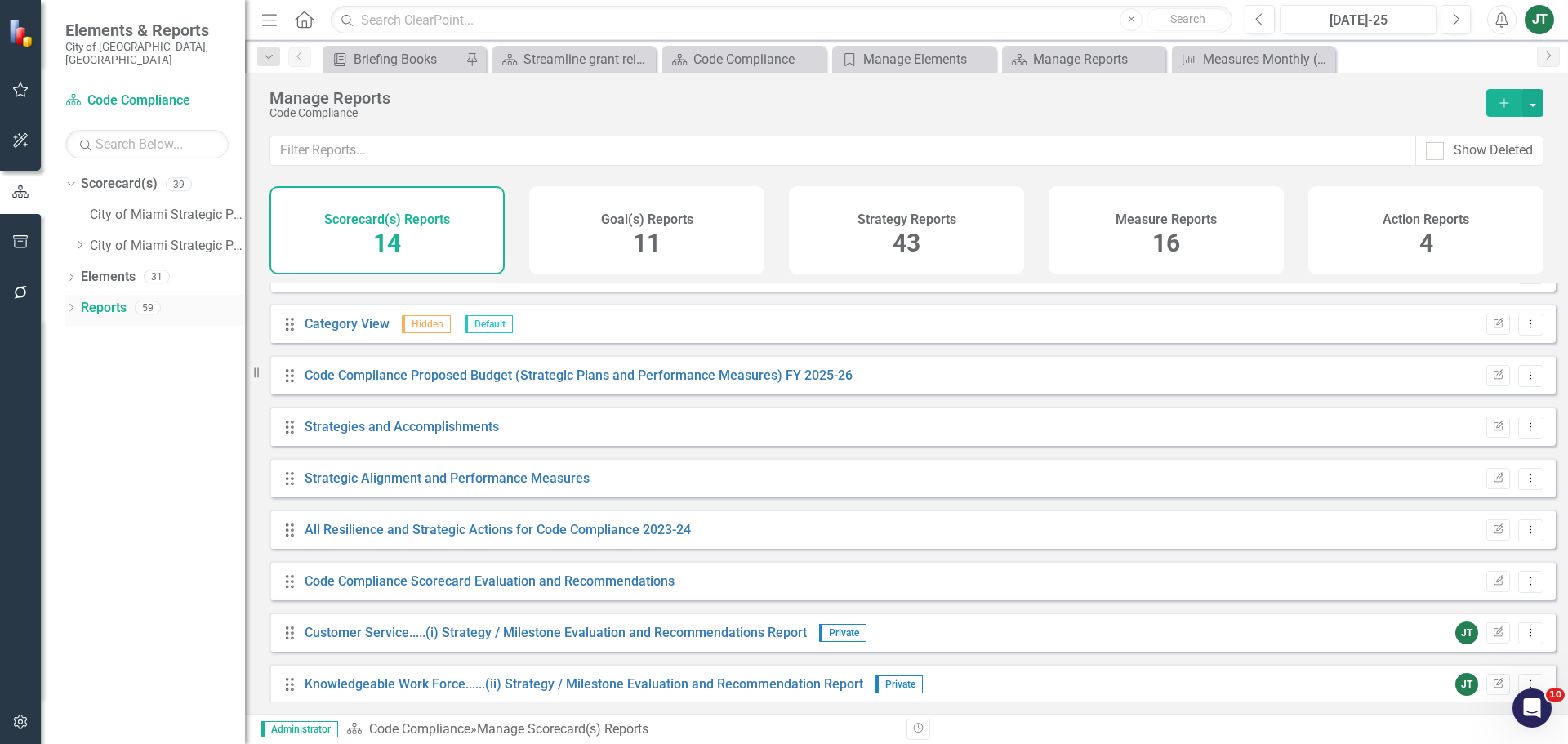
click at [70, 304] on icon "Dropdown" at bounding box center [70, 309] width 12 height 9
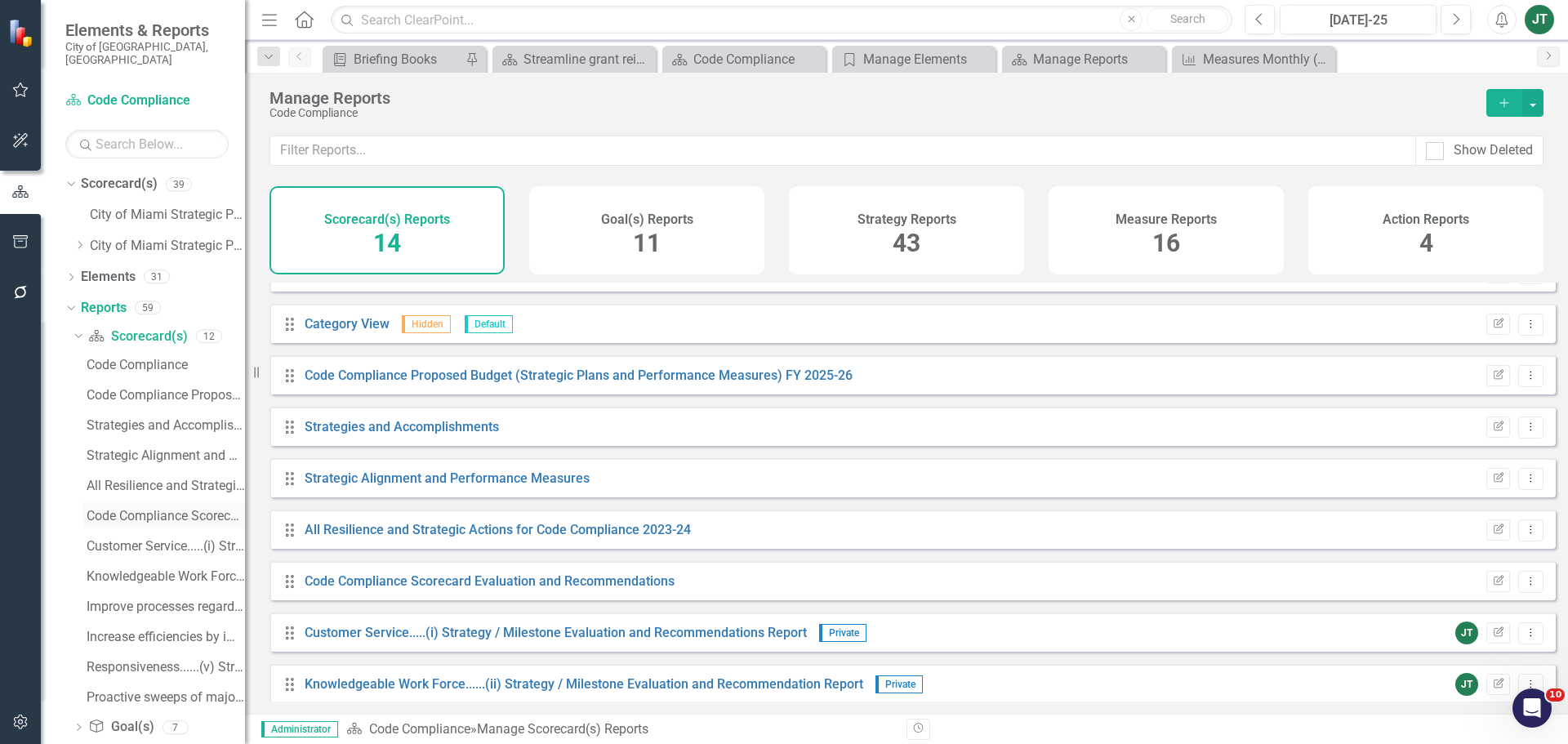
click at [134, 509] on div "Code Compliance Scorecard Evaluation and Recommendations" at bounding box center [165, 516] width 158 height 15
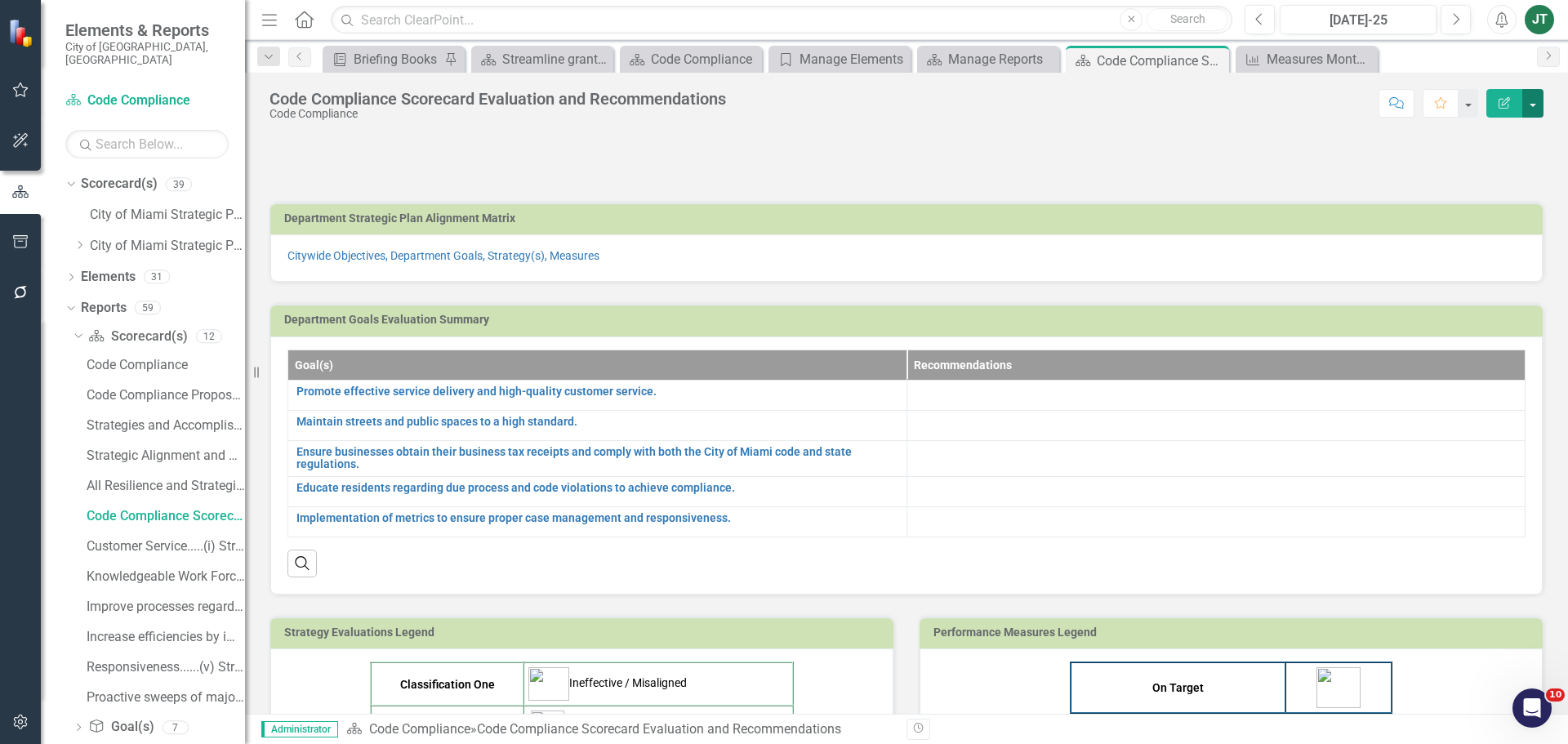
click at [1533, 101] on button "button" at bounding box center [1532, 102] width 21 height 28
click at [1353, 175] on div at bounding box center [907, 158] width 1275 height 48
click at [1460, 20] on icon "Next" at bounding box center [1456, 19] width 9 height 15
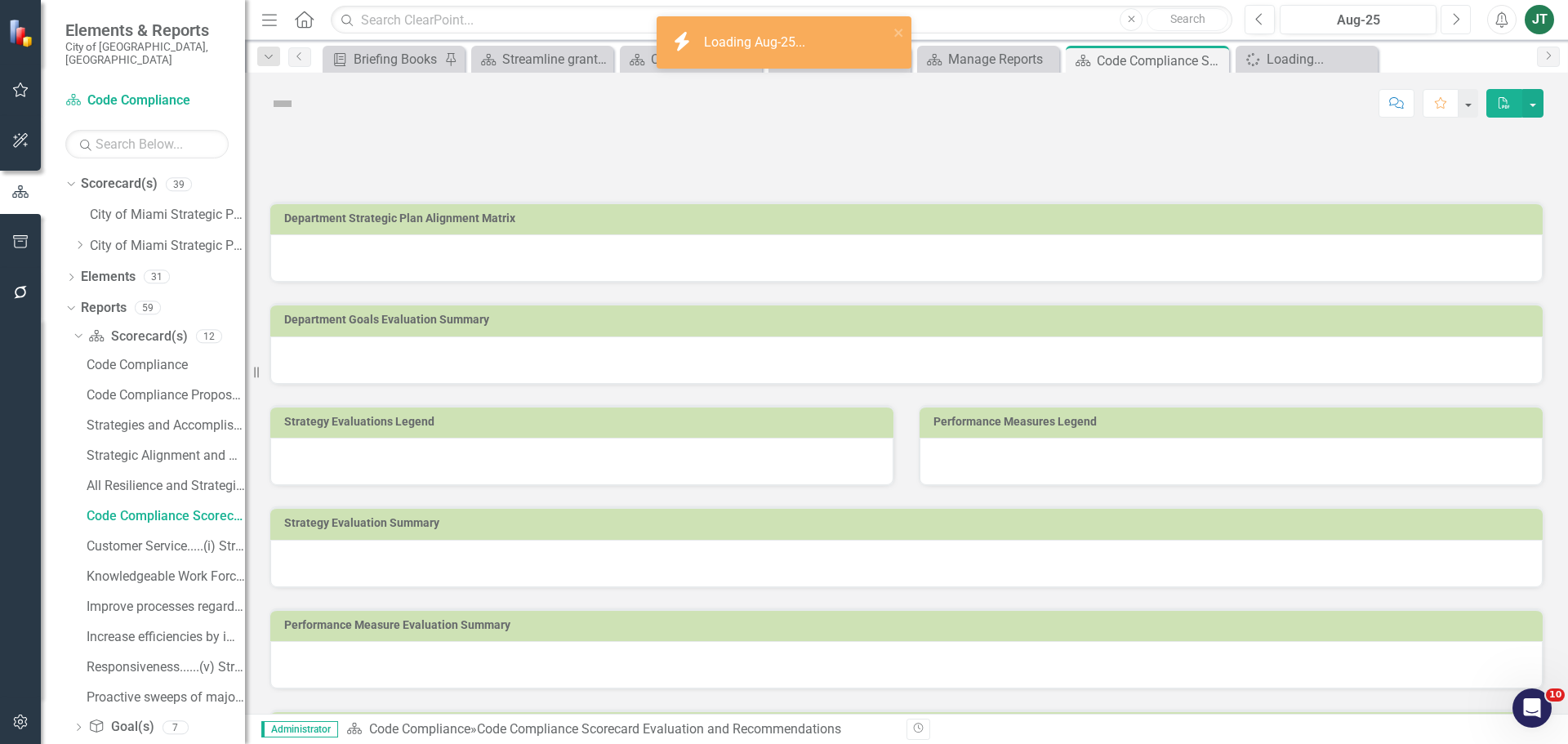
click at [1459, 21] on icon "Next" at bounding box center [1456, 19] width 9 height 15
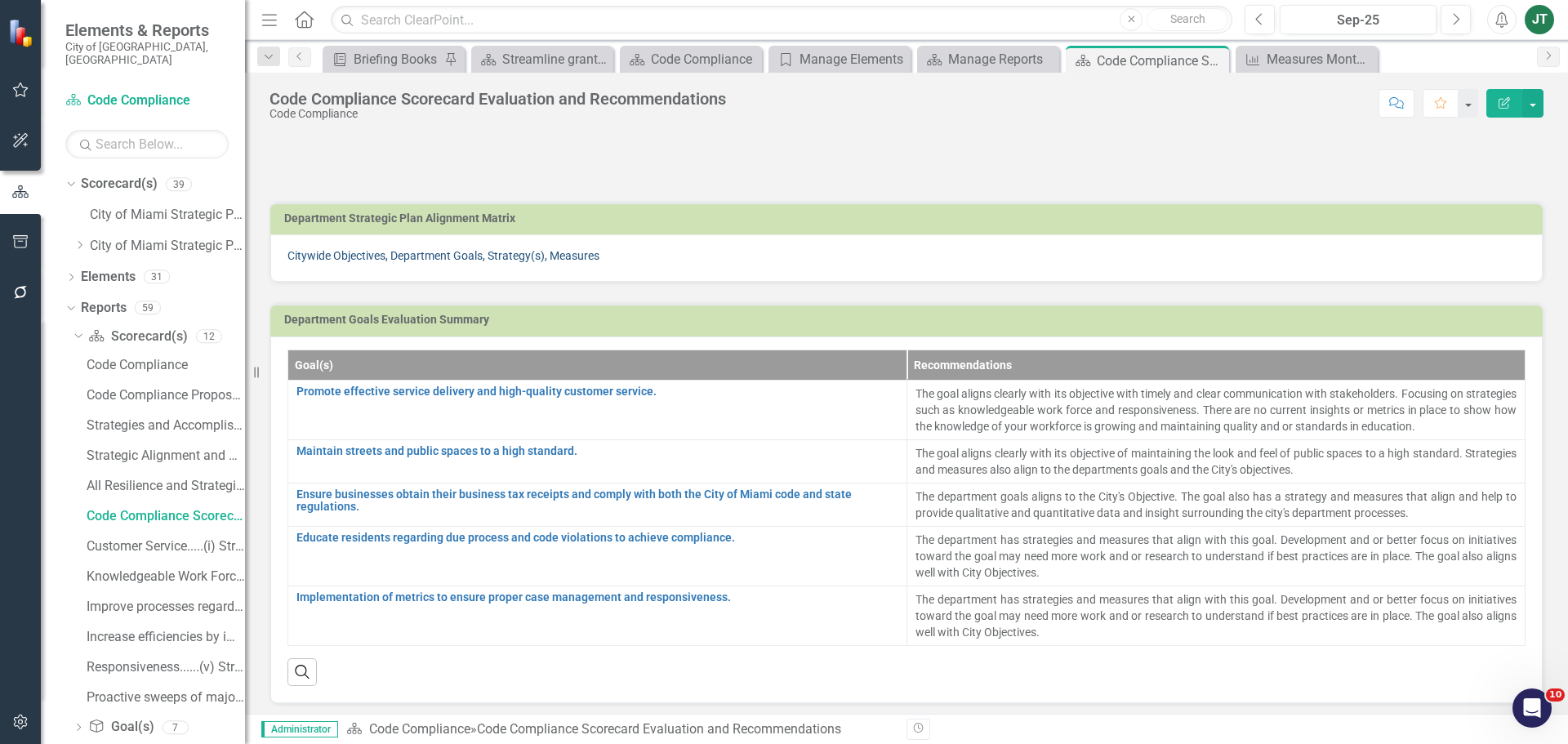
click at [560, 256] on link "Citywide Objectives, Department Goals, Strategy(s), Measures" at bounding box center [443, 256] width 312 height 13
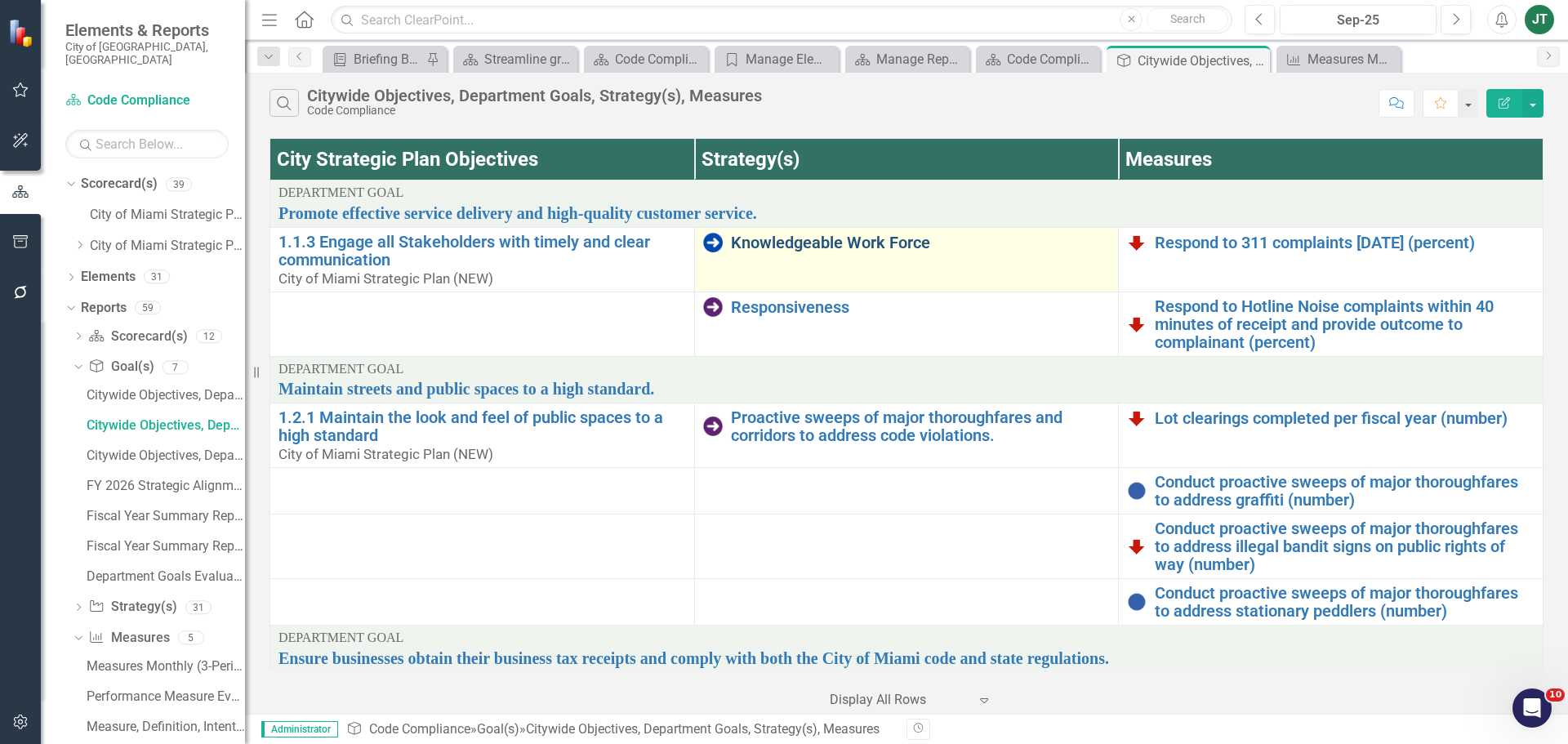
click at [861, 239] on link "Knowledgeable Work Force" at bounding box center [921, 243] width 379 height 18
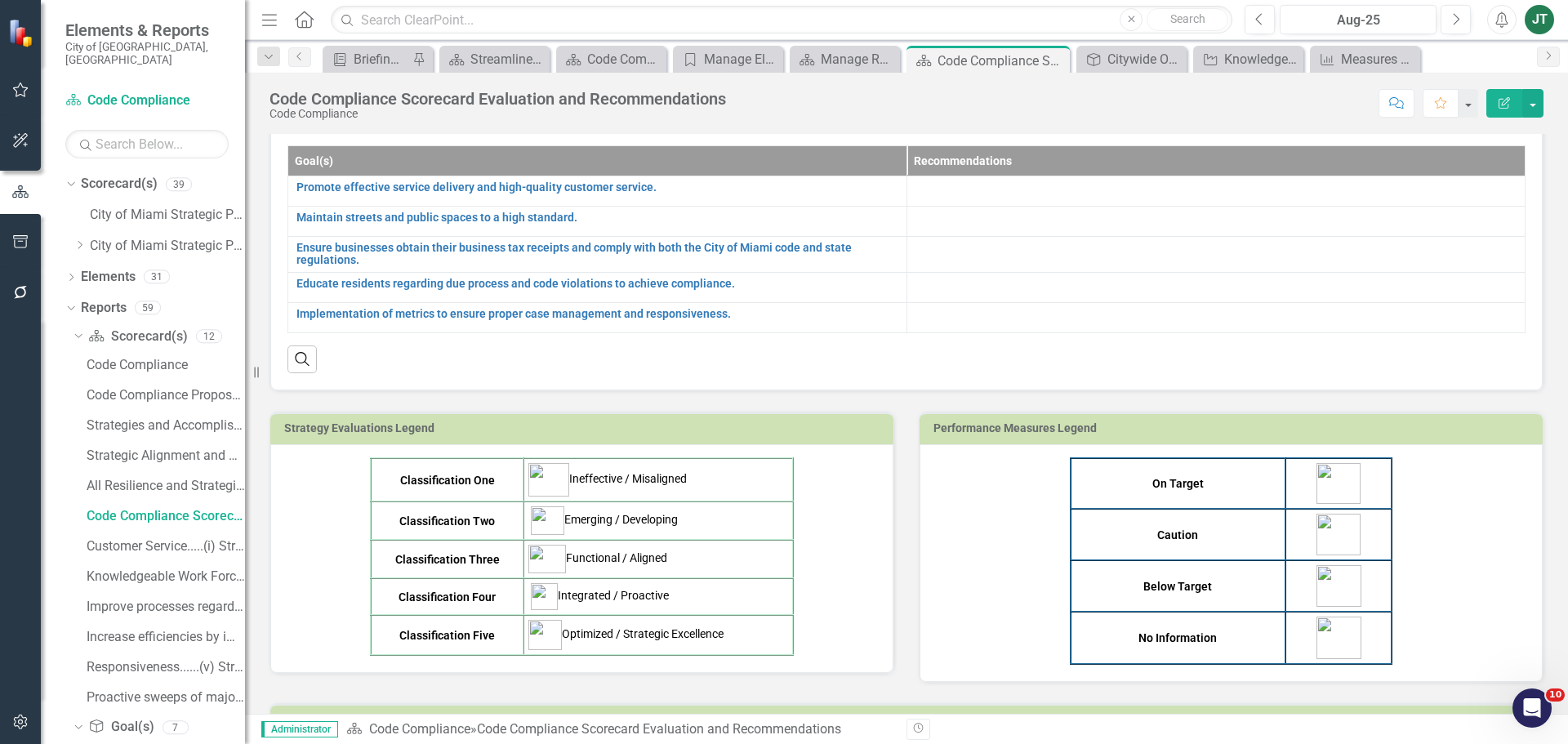
scroll to position [81, 0]
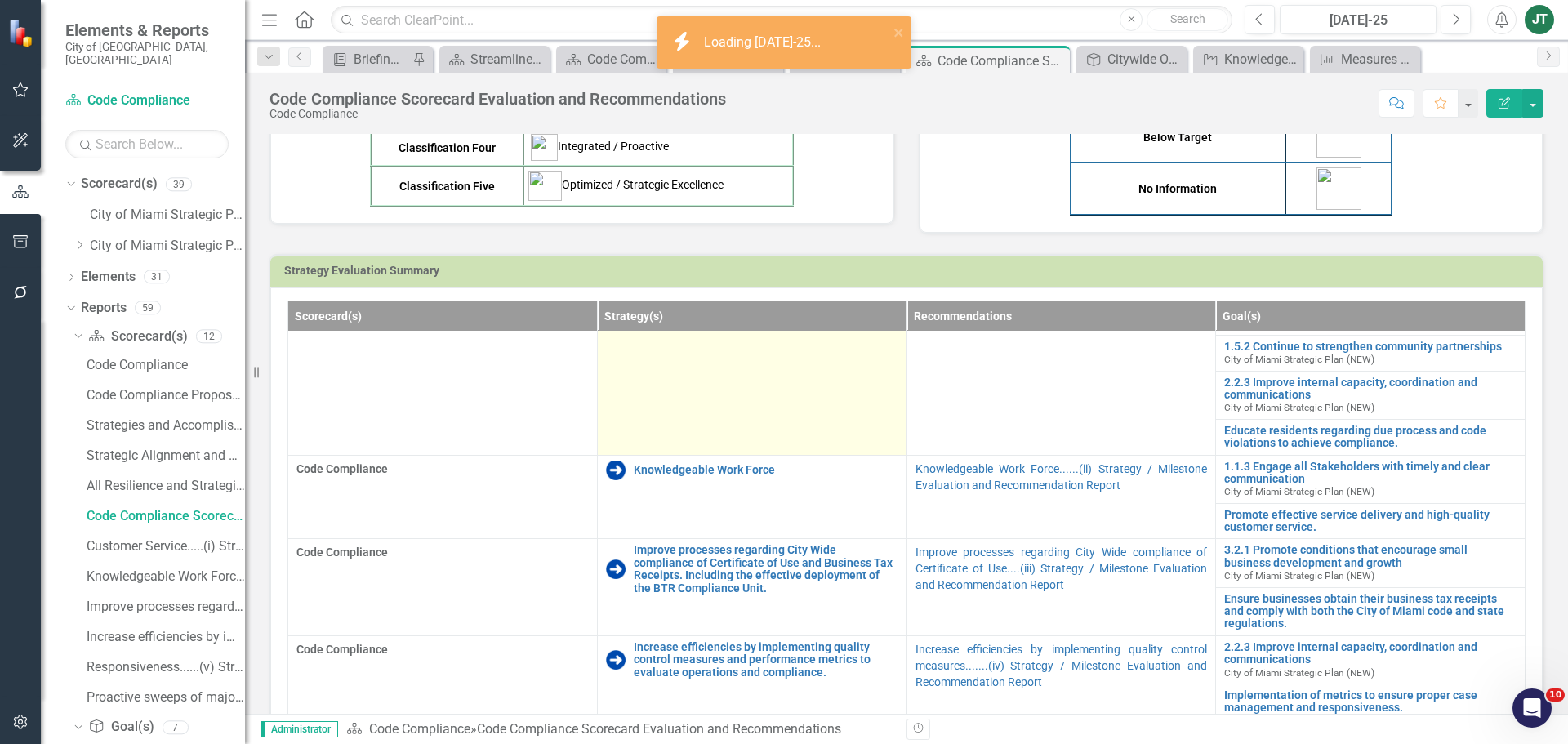
scroll to position [69, 0]
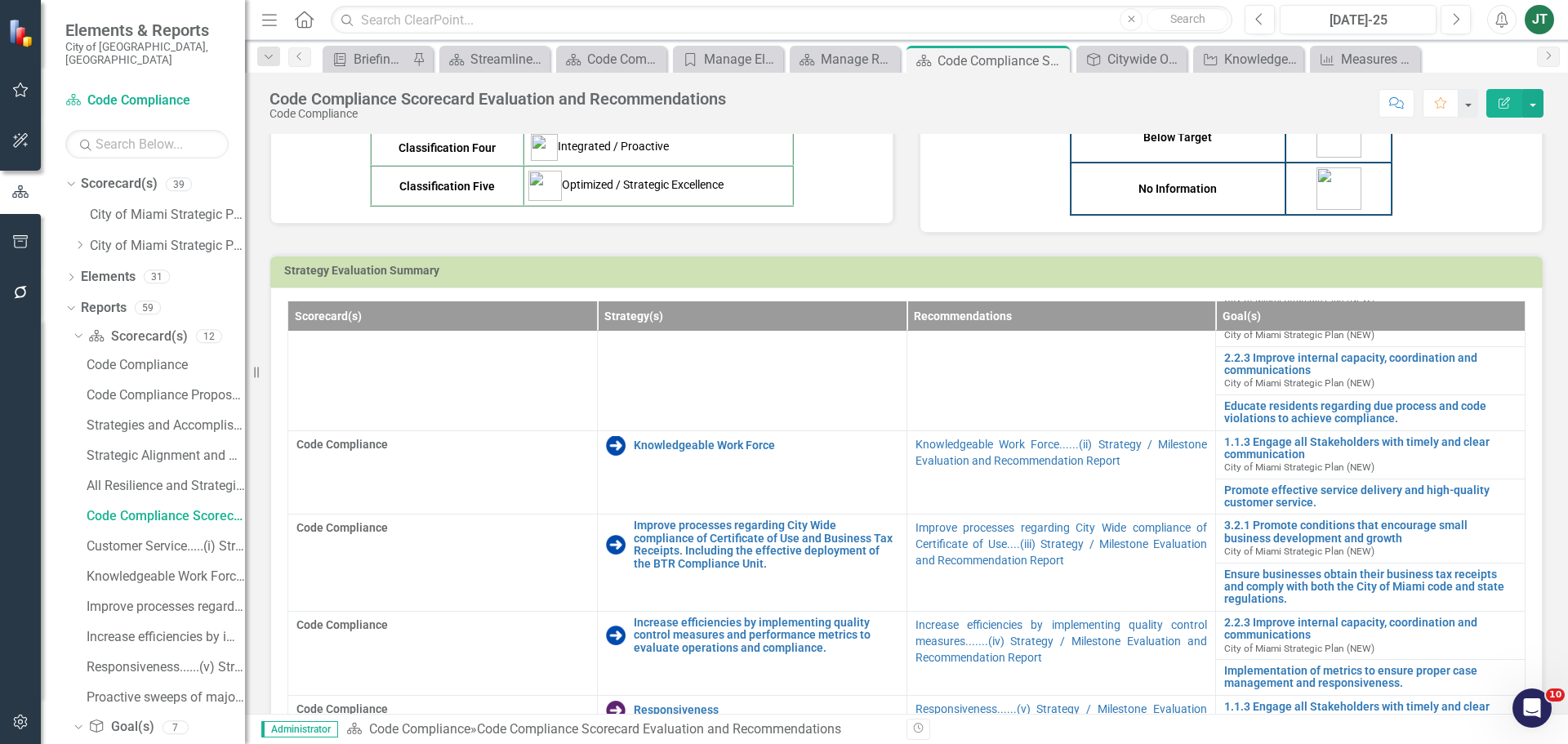
click at [295, 23] on icon "Home" at bounding box center [304, 19] width 21 height 17
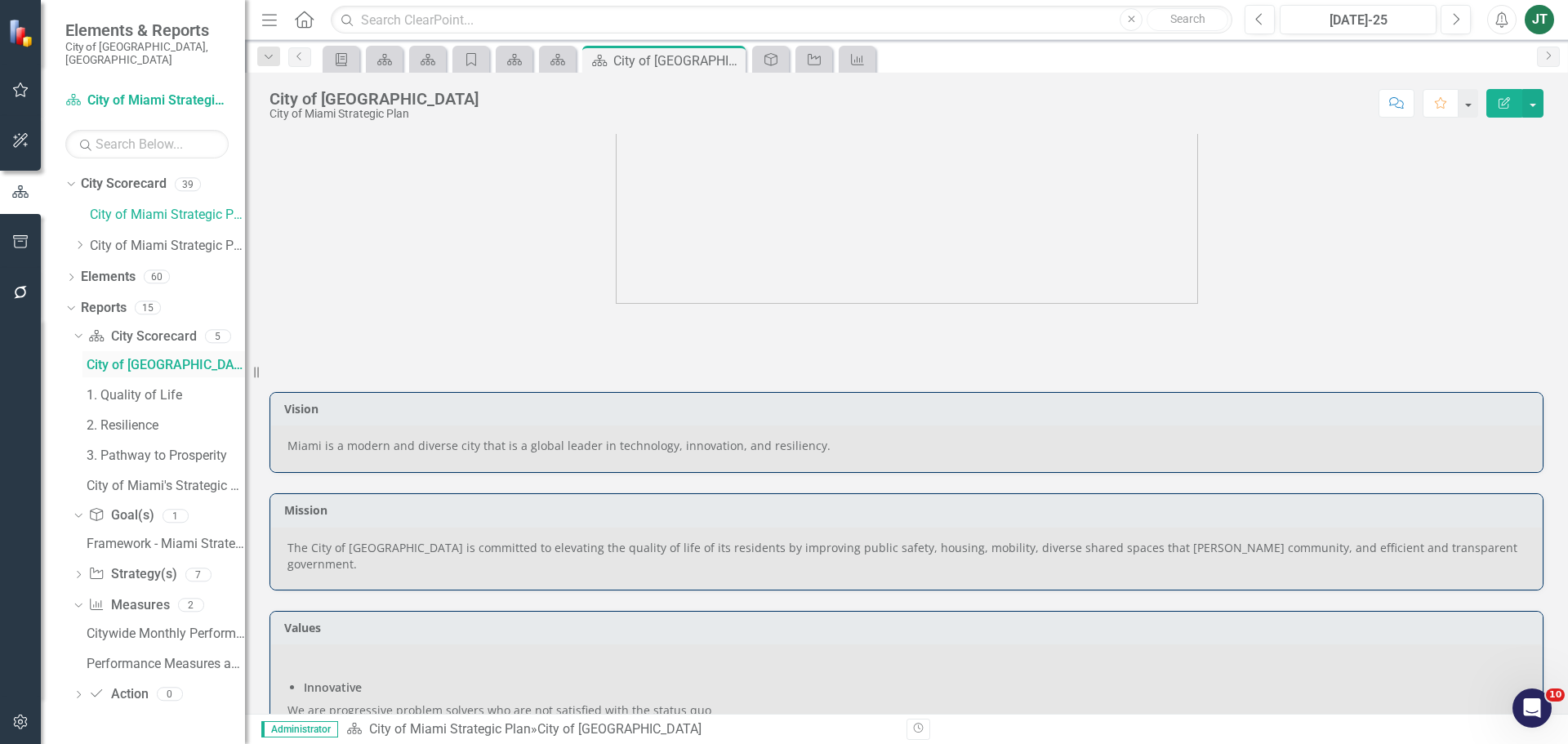
scroll to position [253, 0]
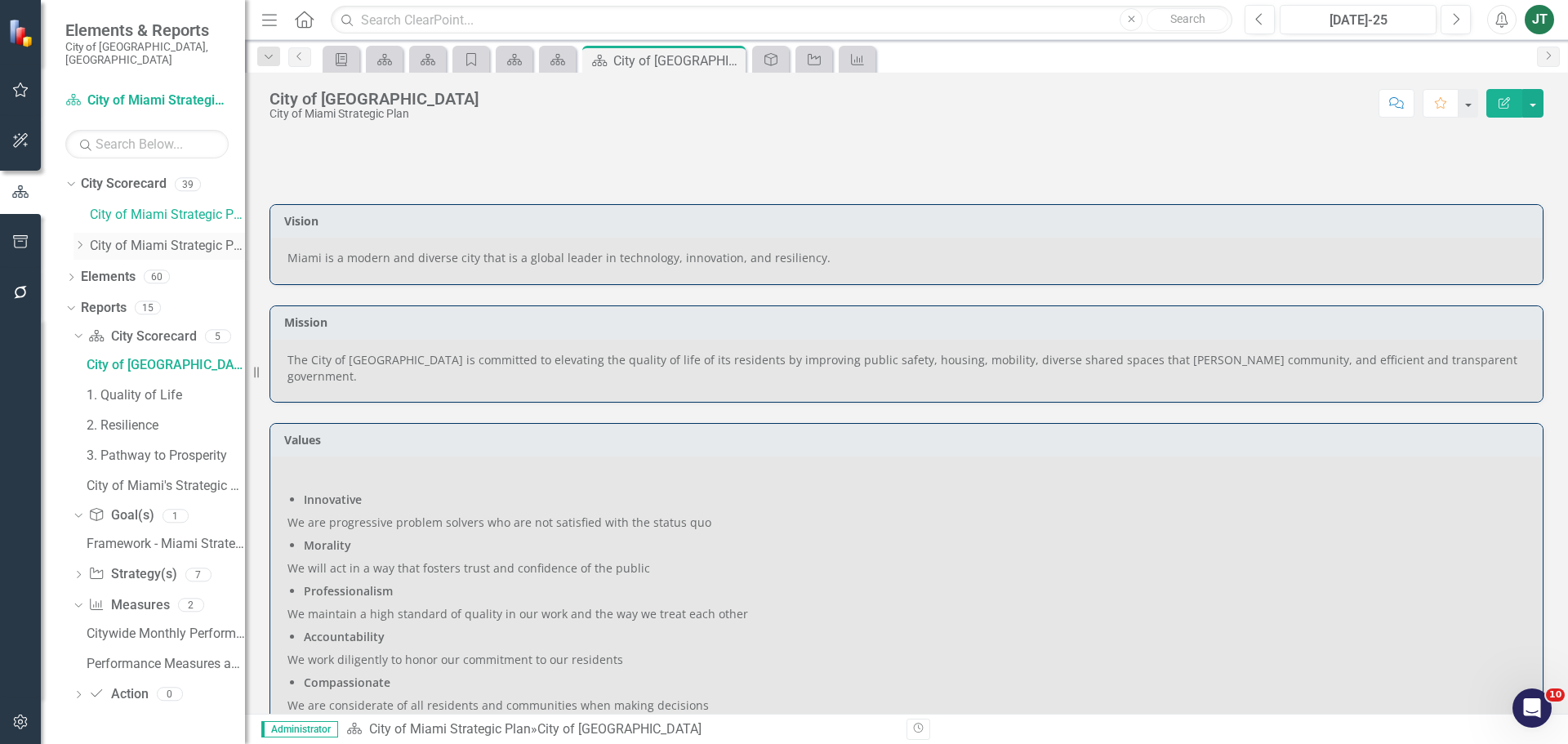
click at [113, 237] on link "City of Miami Strategic Plan (NEW)" at bounding box center [167, 246] width 155 height 19
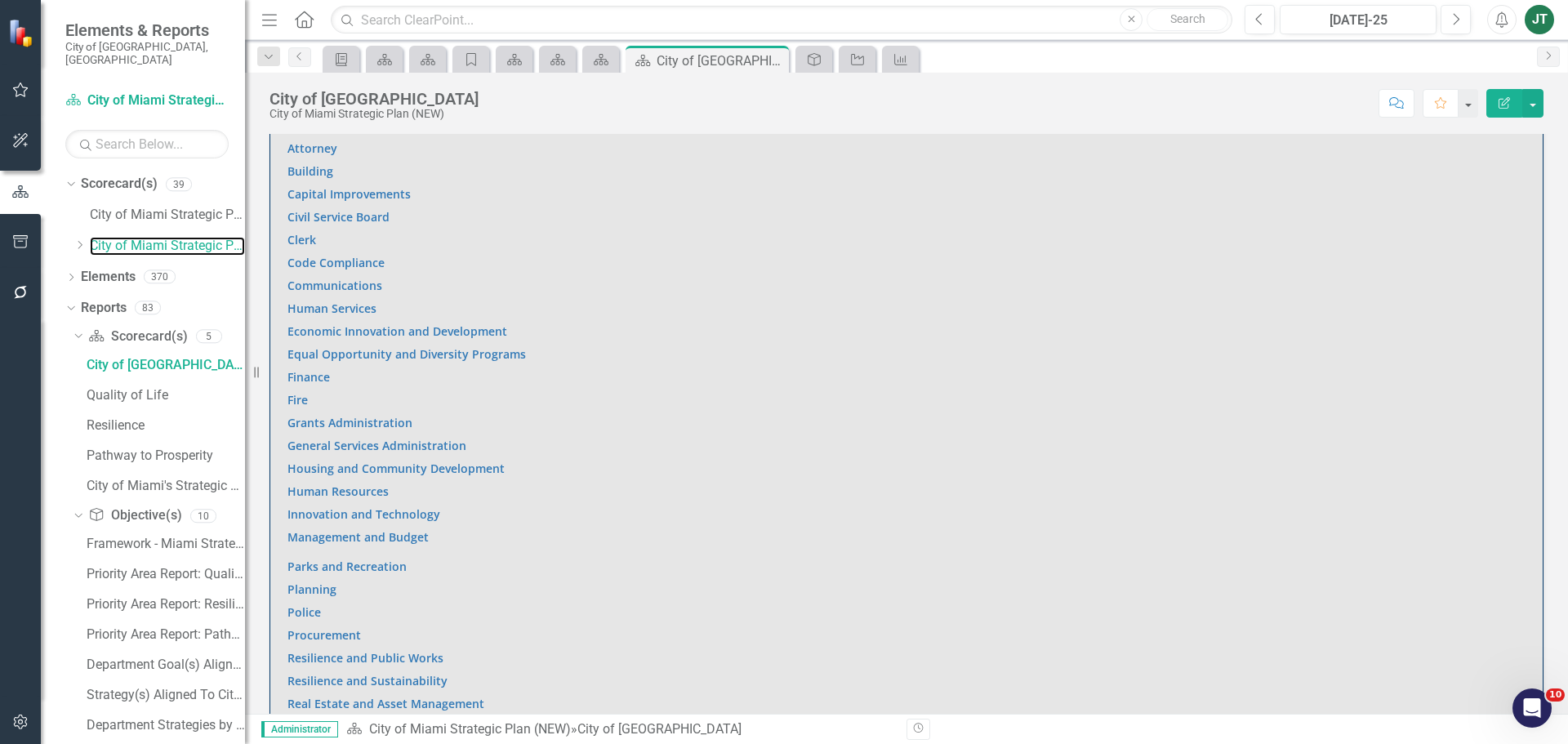
scroll to position [1331, 0]
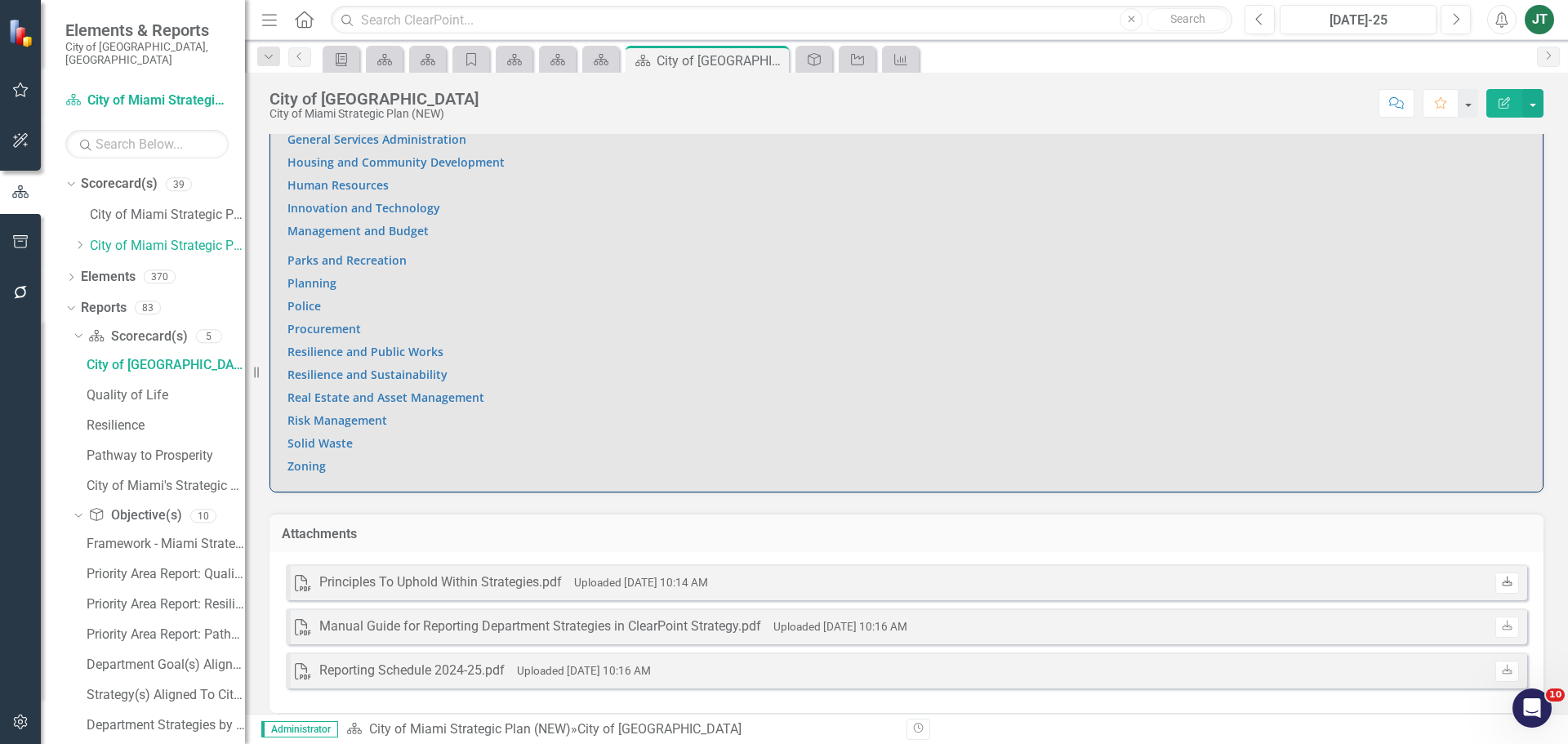
click at [1499, 572] on link "Download" at bounding box center [1508, 582] width 24 height 21
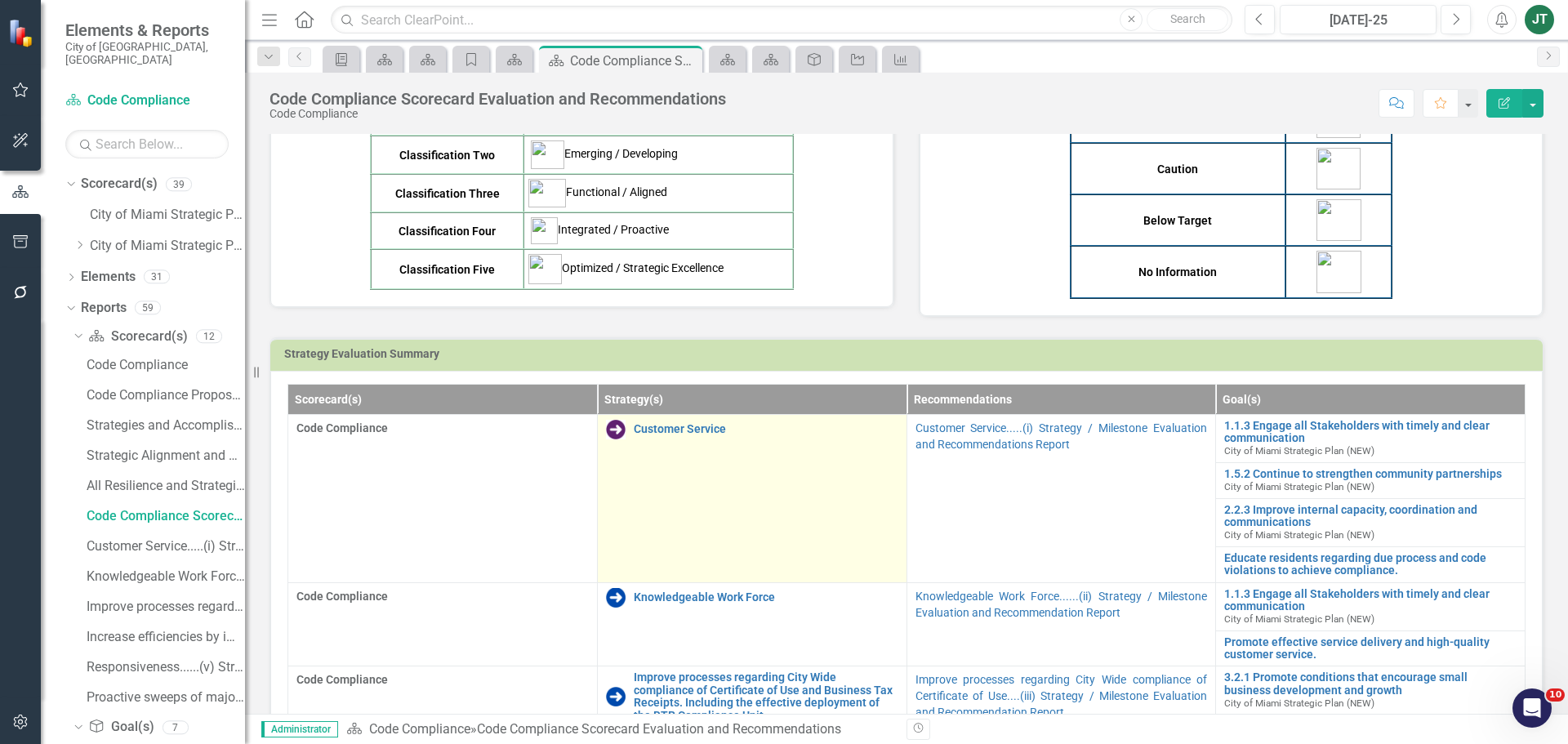
scroll to position [571, 0]
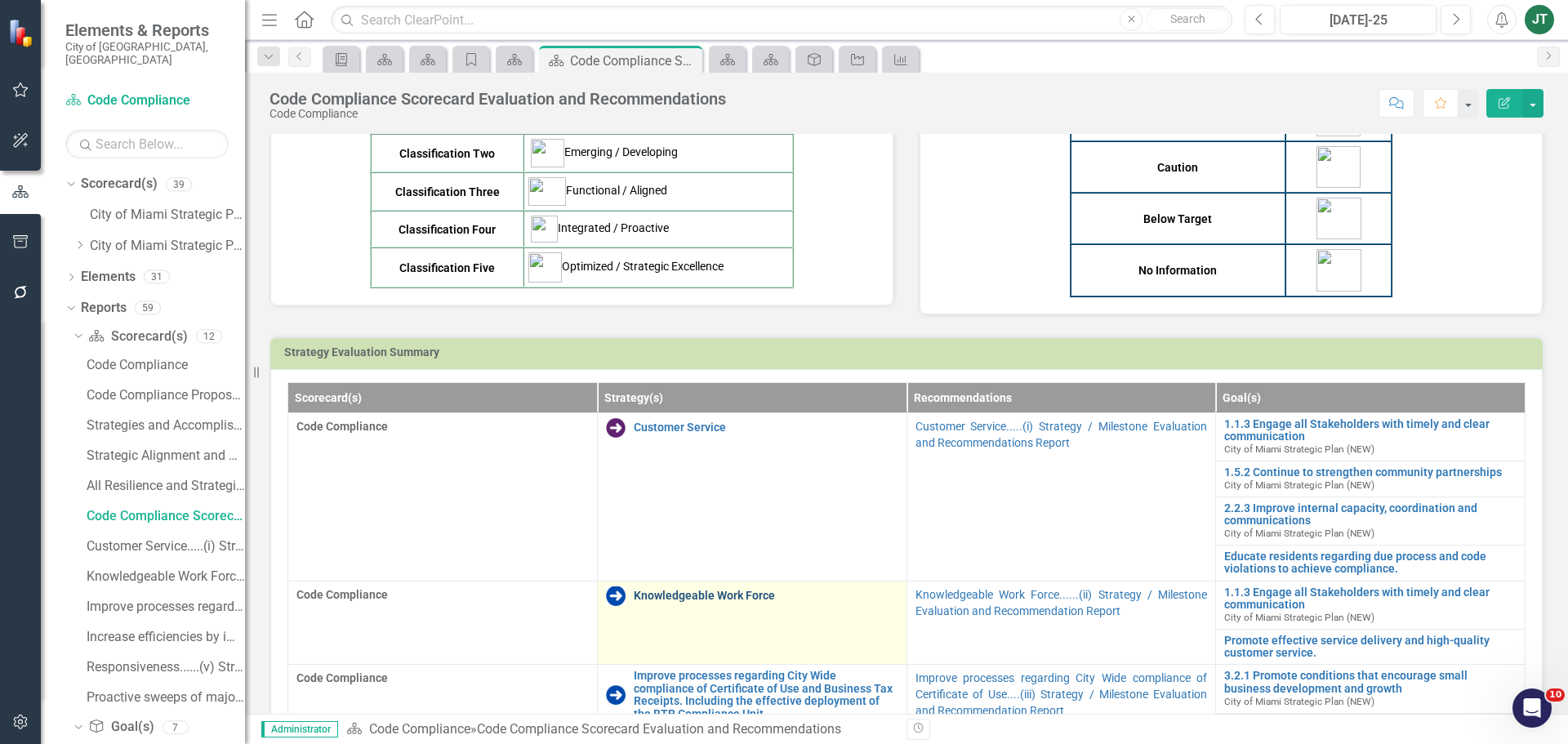
click at [673, 590] on link "Knowledgeable Work Force" at bounding box center [765, 595] width 264 height 12
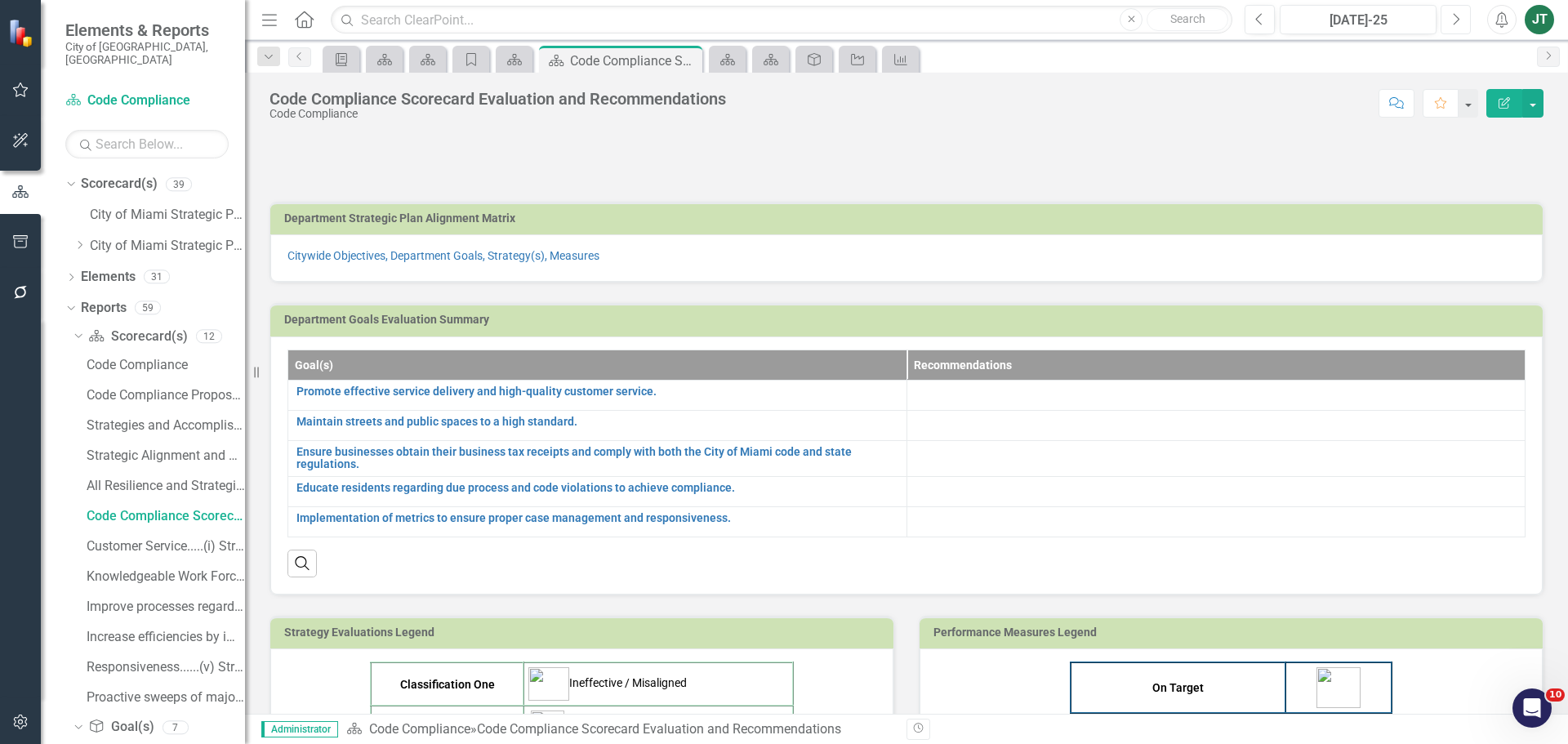
click at [1461, 19] on button "Next" at bounding box center [1456, 19] width 30 height 29
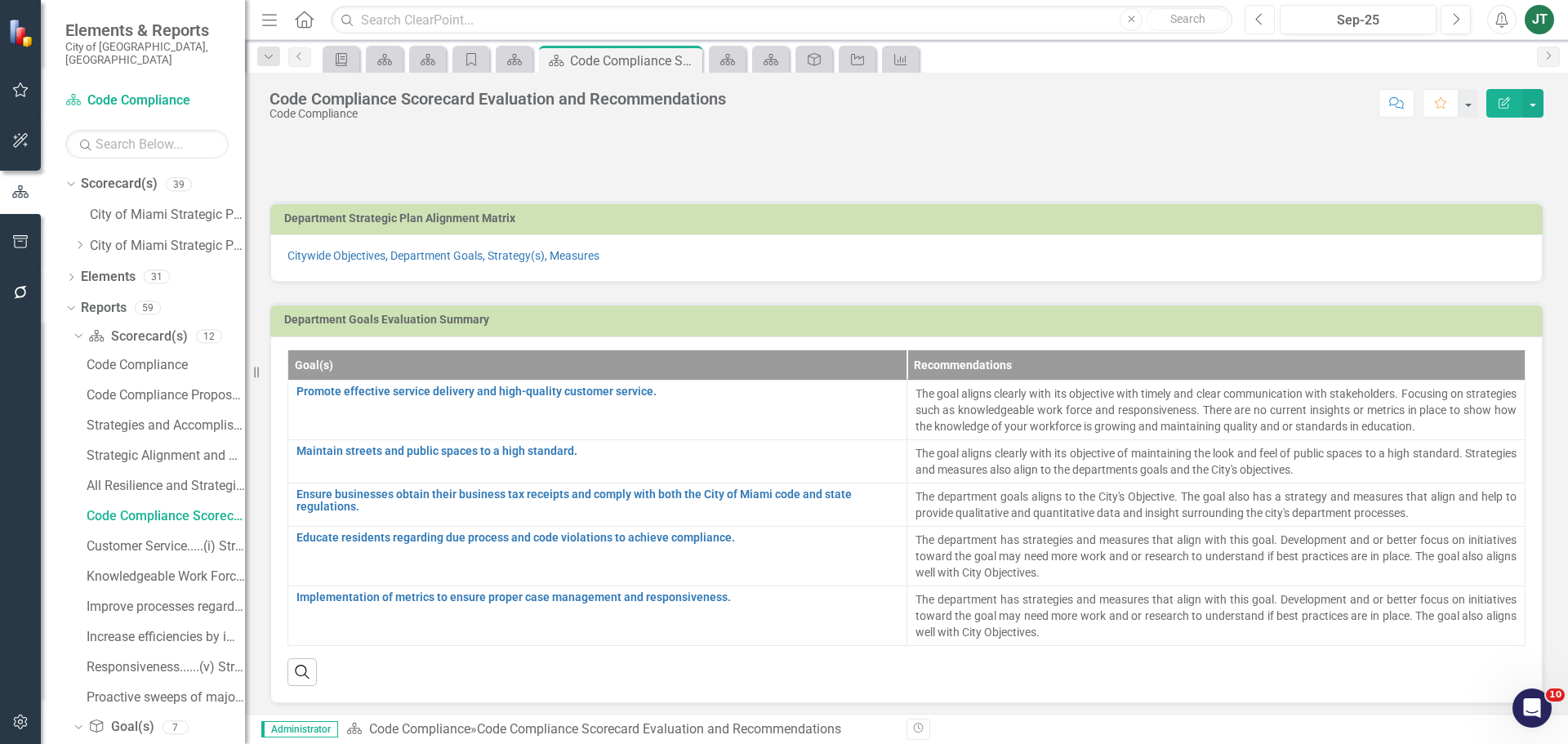
click at [1261, 13] on icon "Previous" at bounding box center [1260, 19] width 9 height 15
click at [1262, 16] on icon "Previous" at bounding box center [1260, 19] width 9 height 15
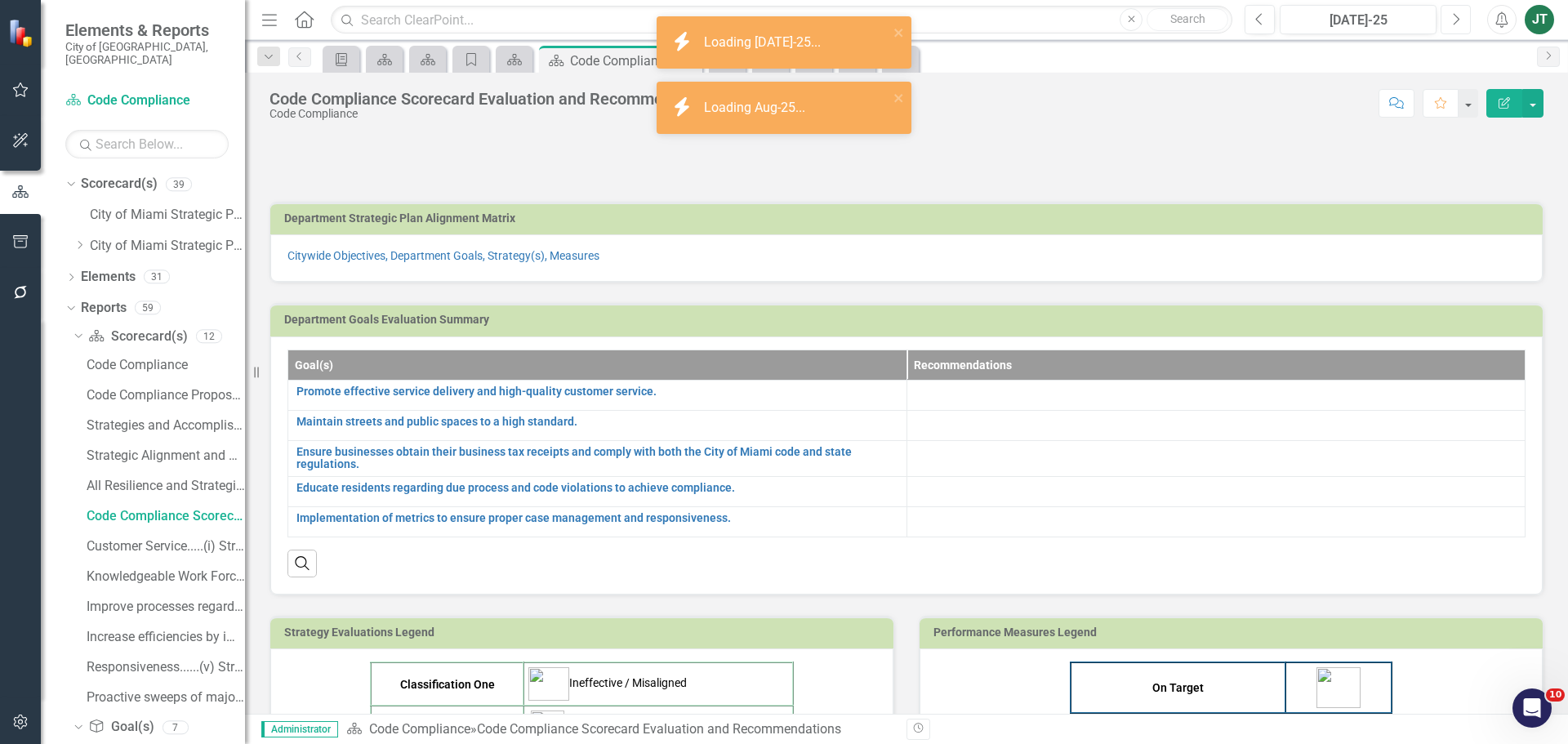
click at [1450, 16] on button "Next" at bounding box center [1456, 19] width 30 height 29
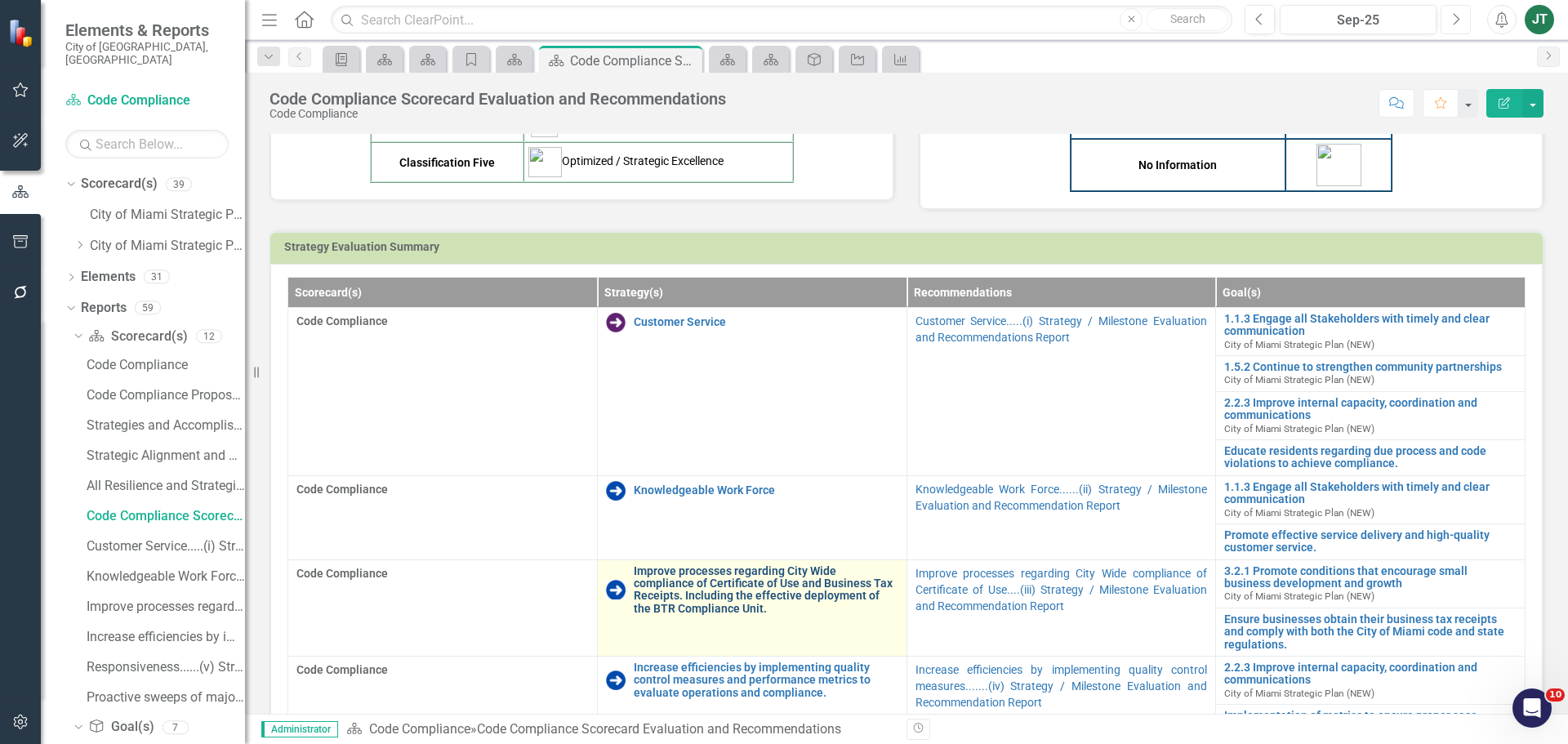
scroll to position [816, 0]
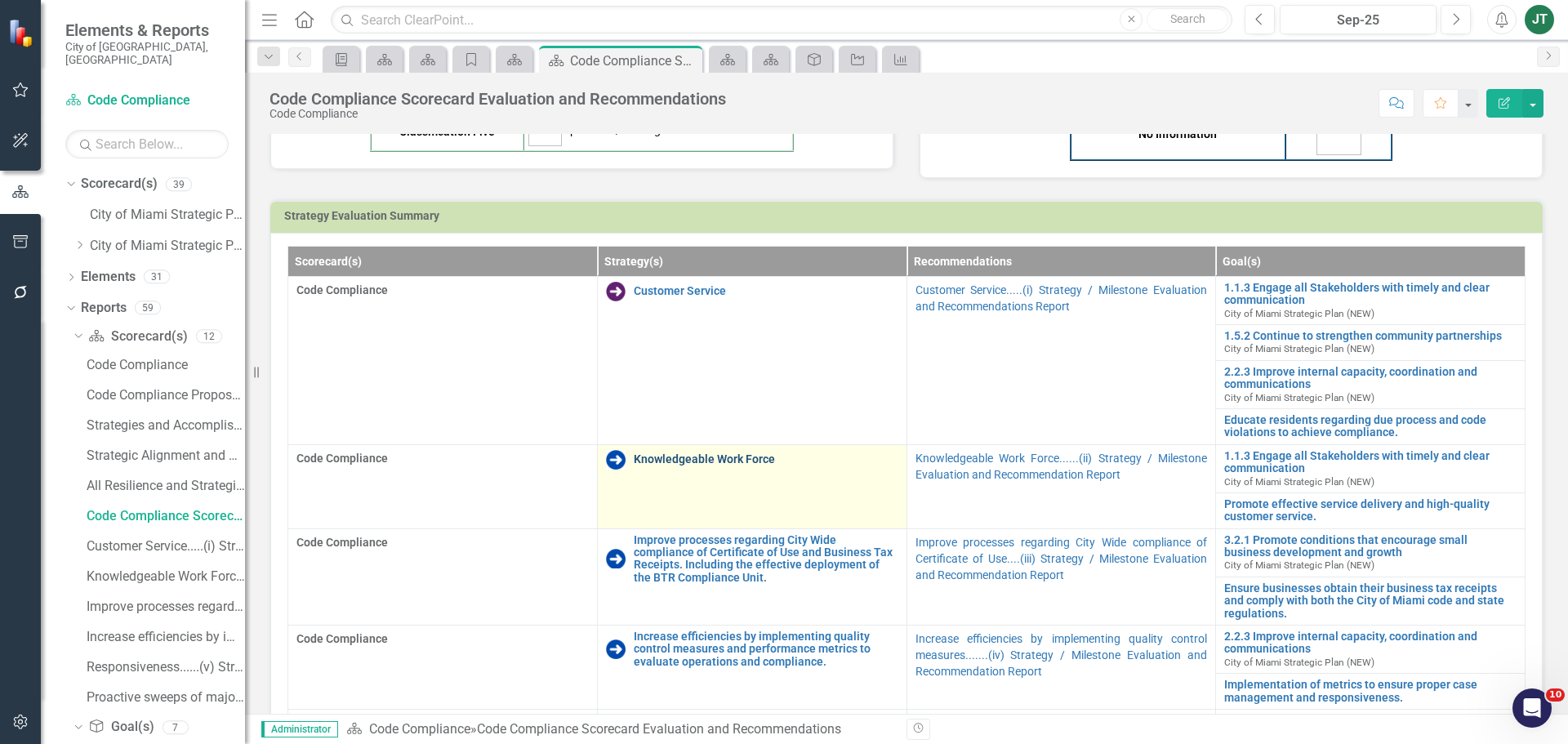
click at [670, 453] on link "Knowledgeable Work Force" at bounding box center [765, 459] width 264 height 12
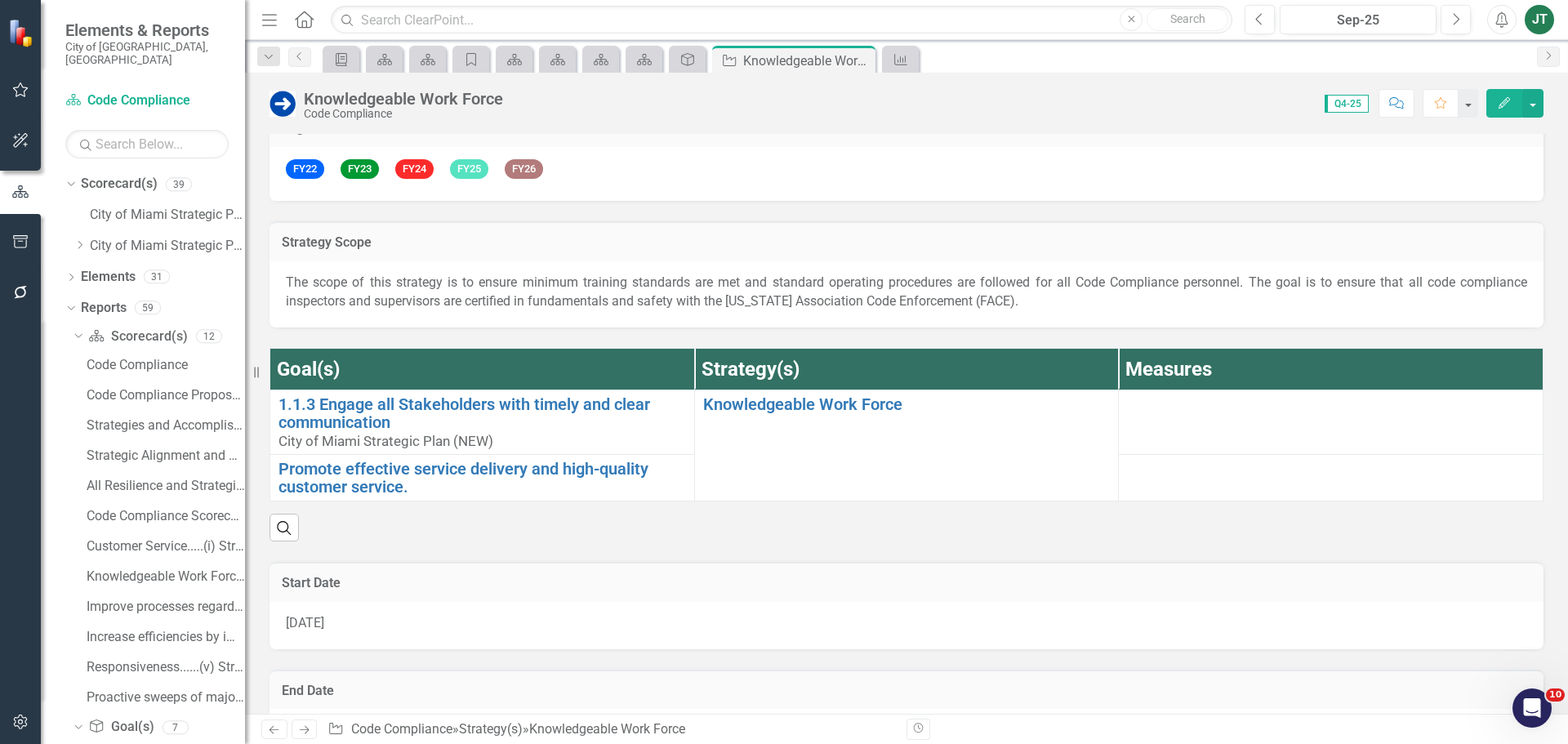
scroll to position [164, 0]
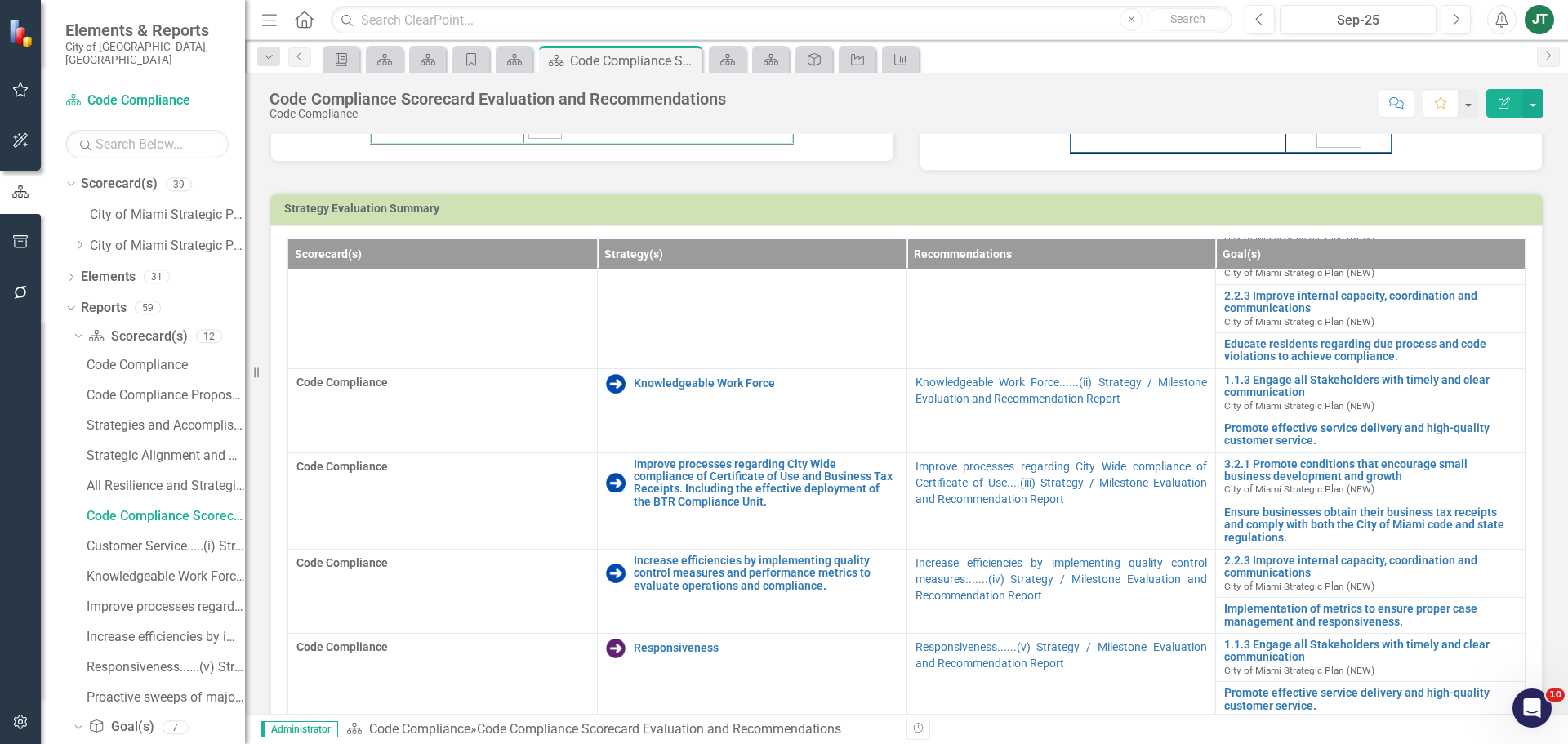
scroll to position [898, 0]
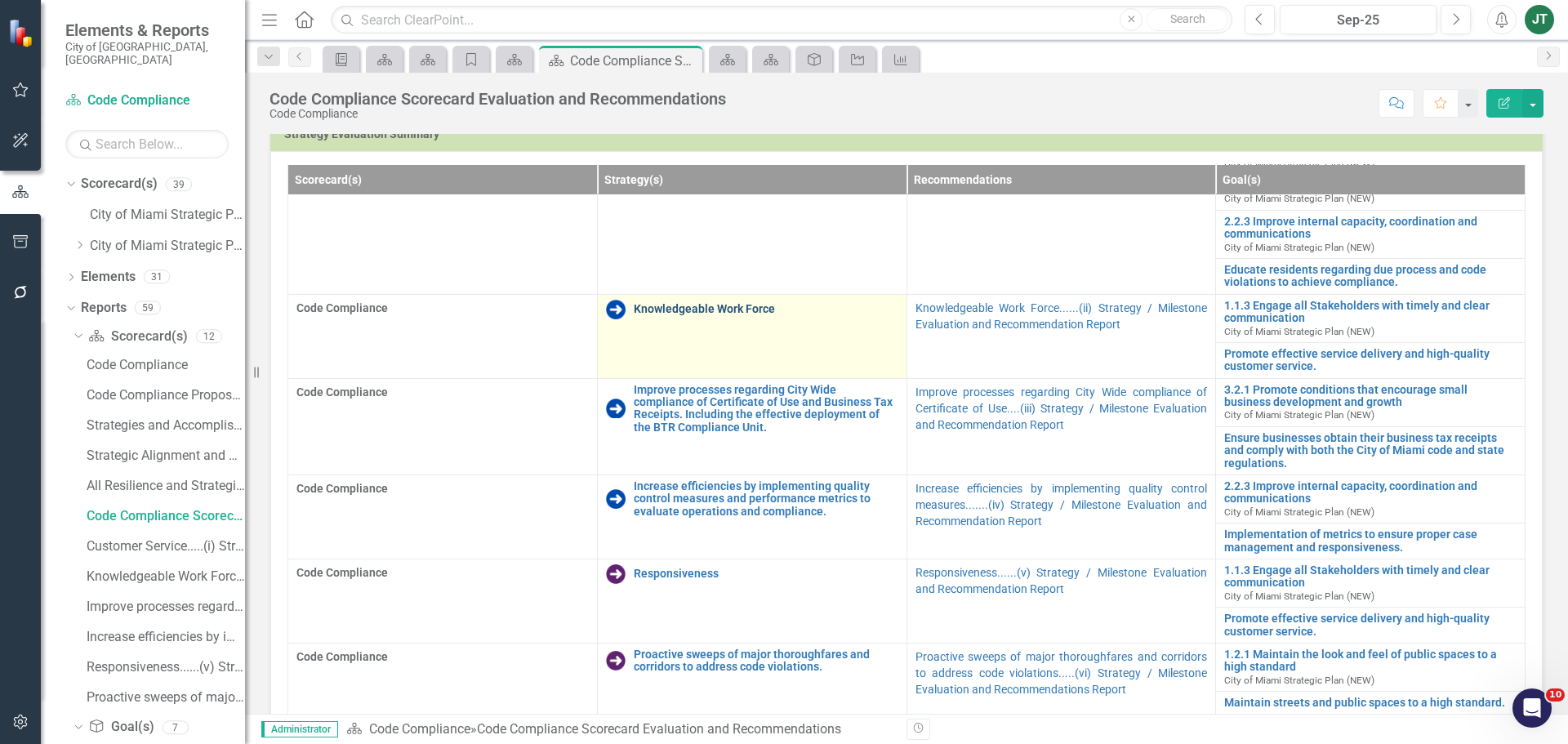
click at [683, 303] on link "Knowledgeable Work Force" at bounding box center [765, 308] width 264 height 12
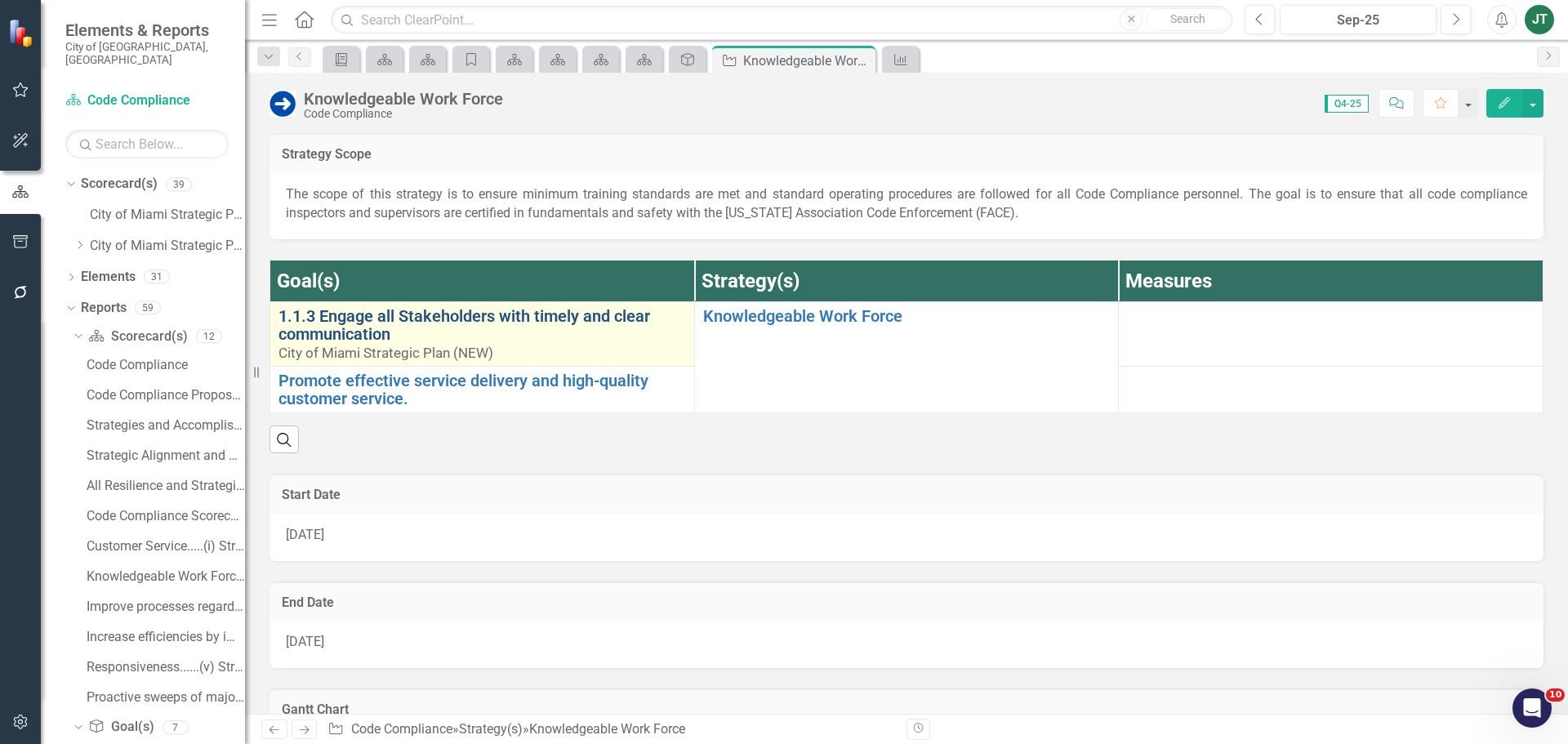
scroll to position [164, 0]
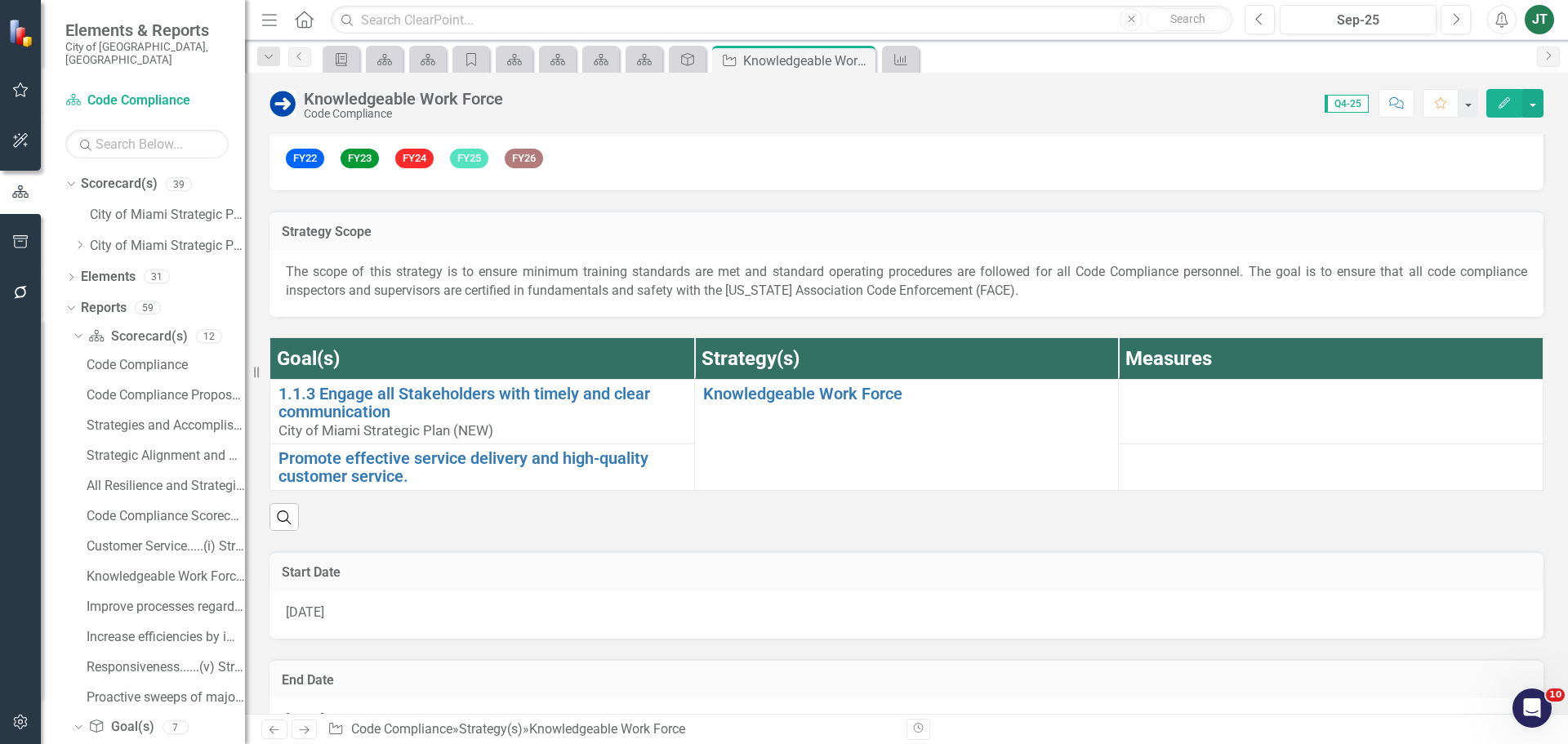
click at [485, 247] on div "Strategy Scope" at bounding box center [907, 231] width 1275 height 40
drag, startPoint x: 485, startPoint y: 247, endPoint x: 501, endPoint y: 252, distance: 16.8
click at [485, 247] on div "Strategy Scope" at bounding box center [907, 231] width 1275 height 40
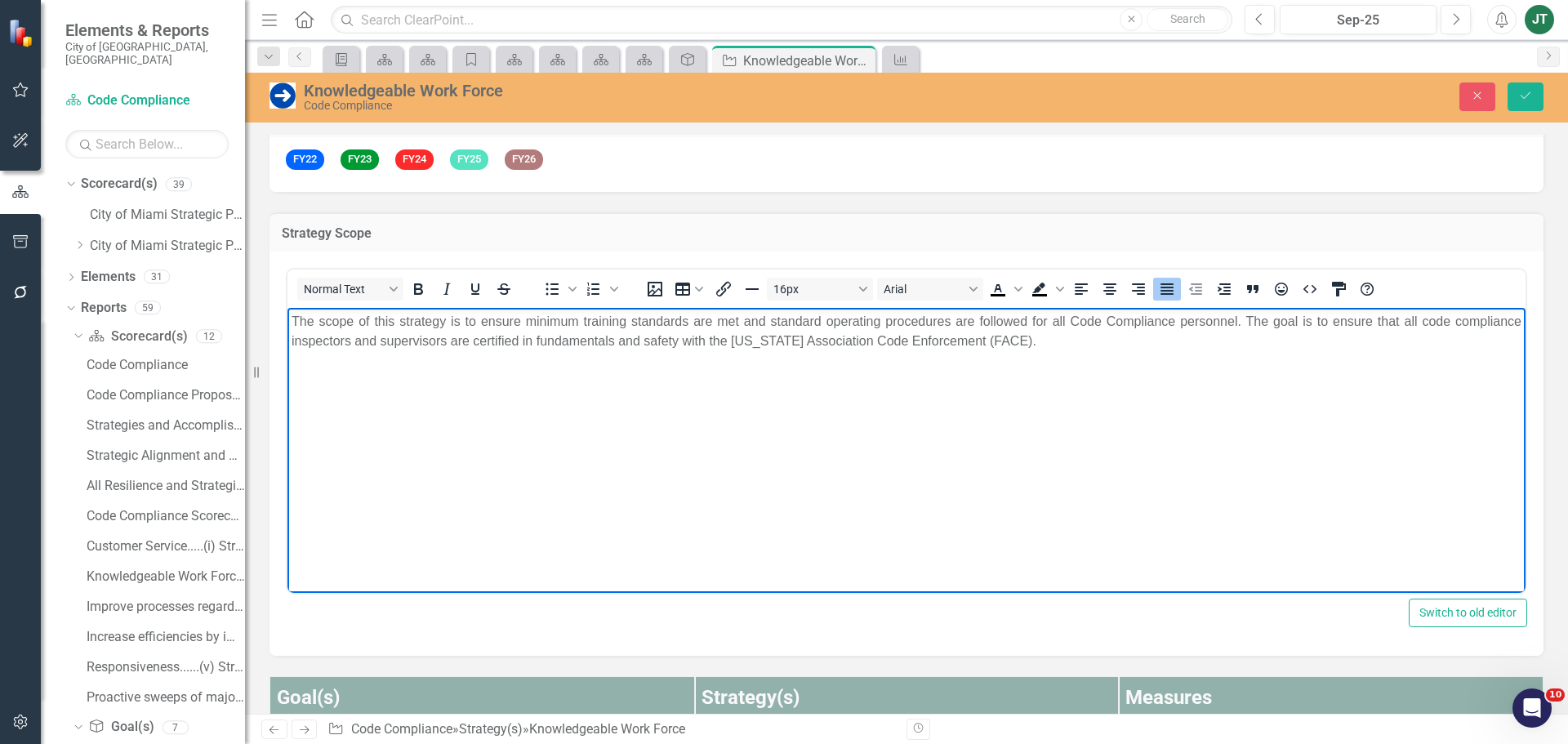
scroll to position [0, 0]
click at [1044, 360] on body "The scope of this strategy is to ensure minimum training standards are met and …" at bounding box center [906, 430] width 1238 height 245
click at [1476, 90] on icon "Close" at bounding box center [1477, 95] width 15 height 12
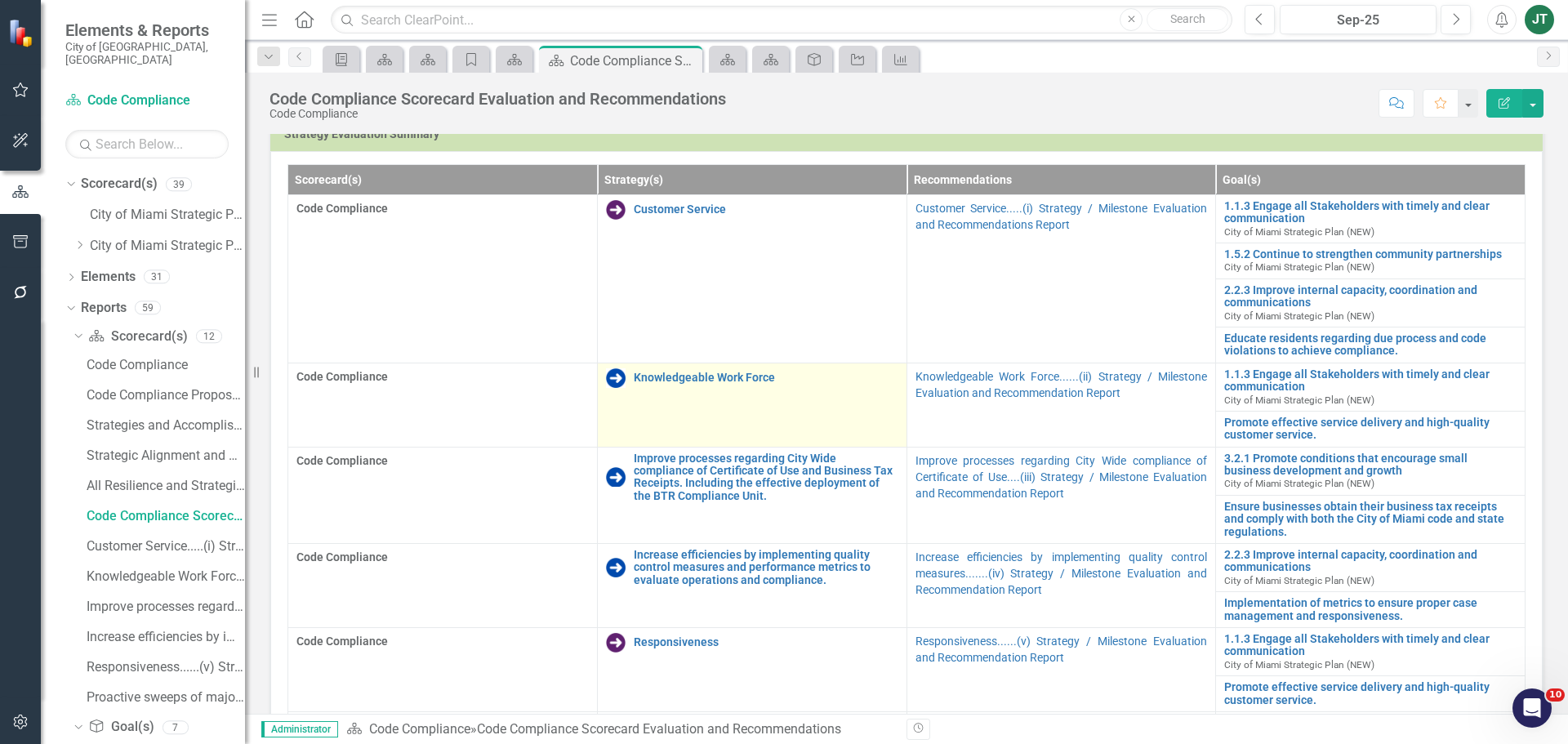
scroll to position [816, 0]
